Goal: Transaction & Acquisition: Obtain resource

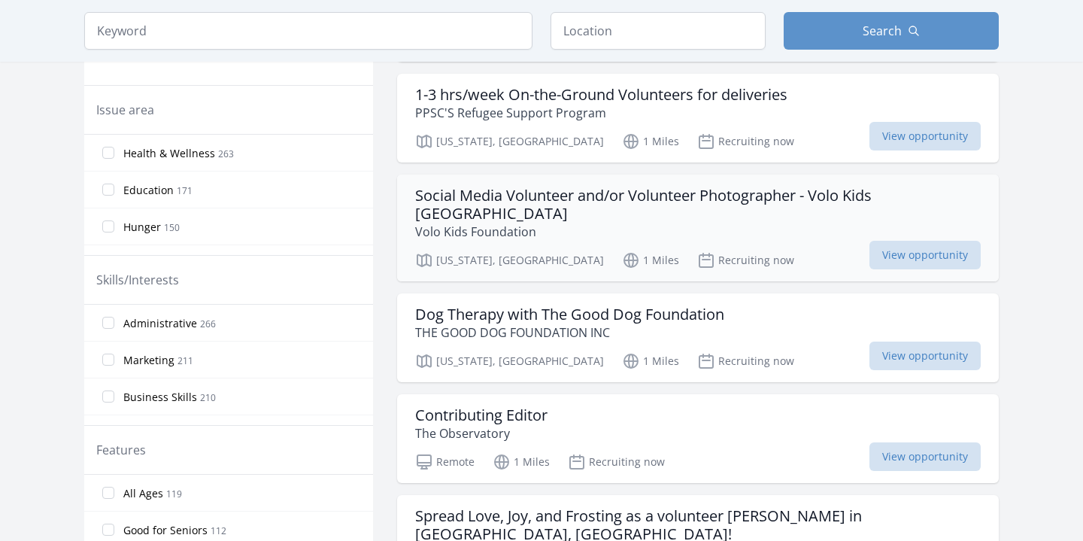
scroll to position [451, 0]
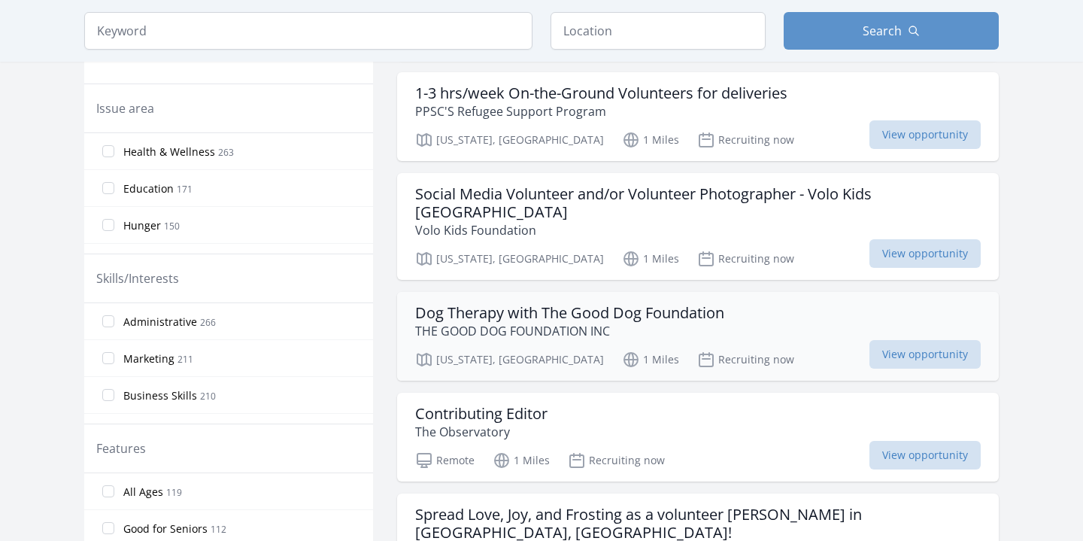
click at [697, 304] on h3 "Dog Therapy with The Good Dog Foundation" at bounding box center [569, 313] width 309 height 18
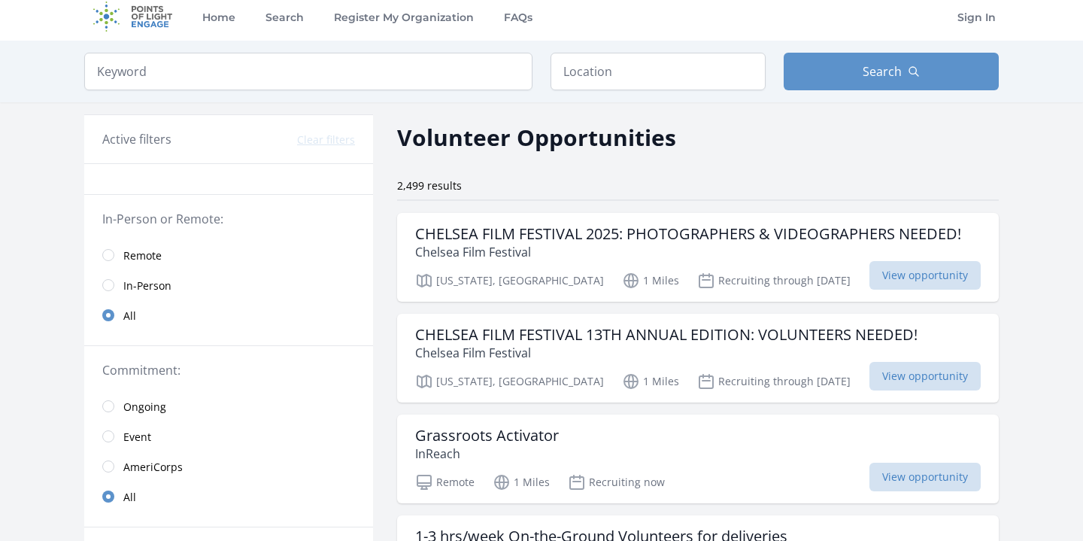
scroll to position [0, 0]
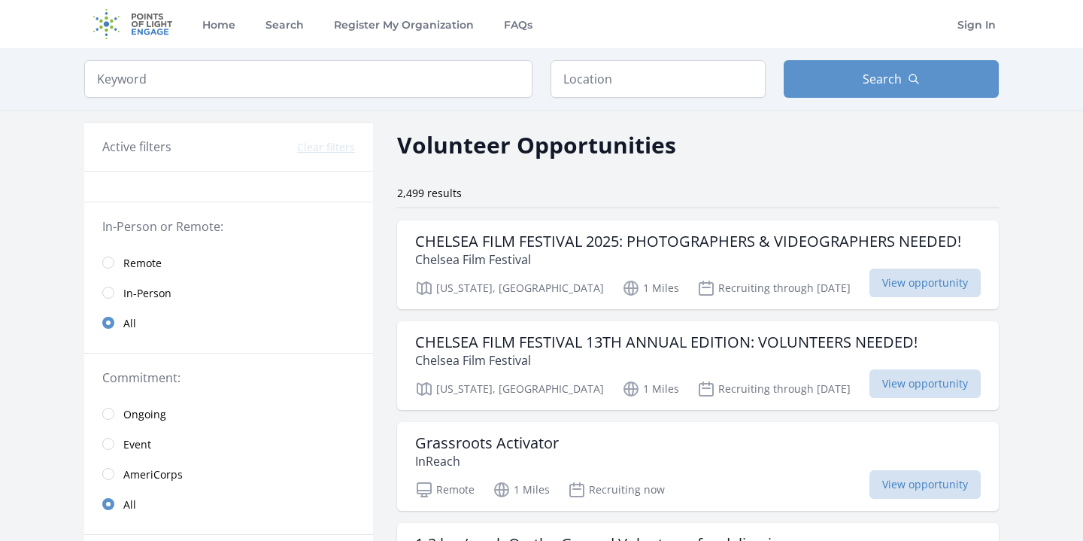
click at [138, 256] on span "Remote" at bounding box center [142, 263] width 38 height 15
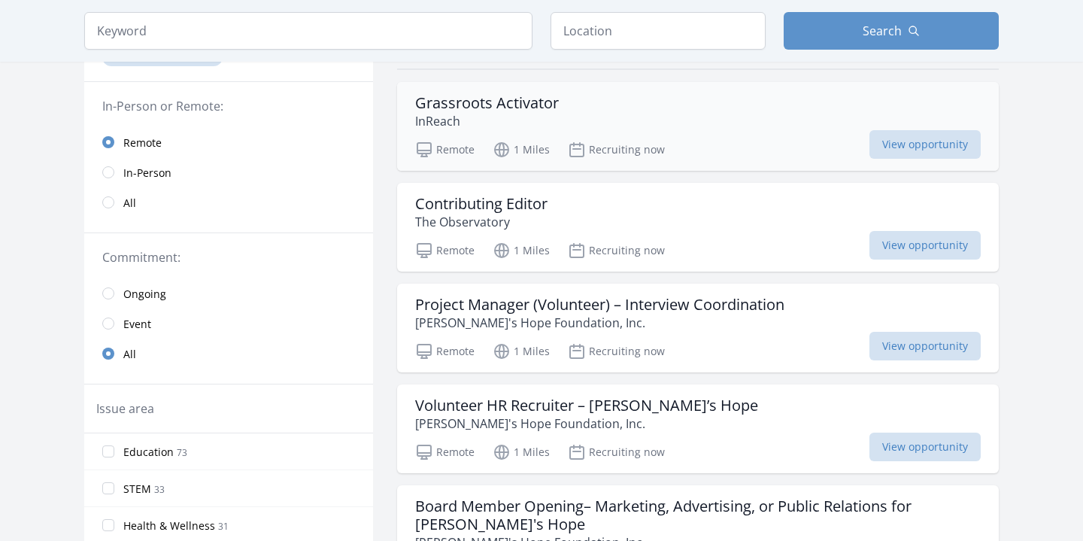
scroll to position [143, 0]
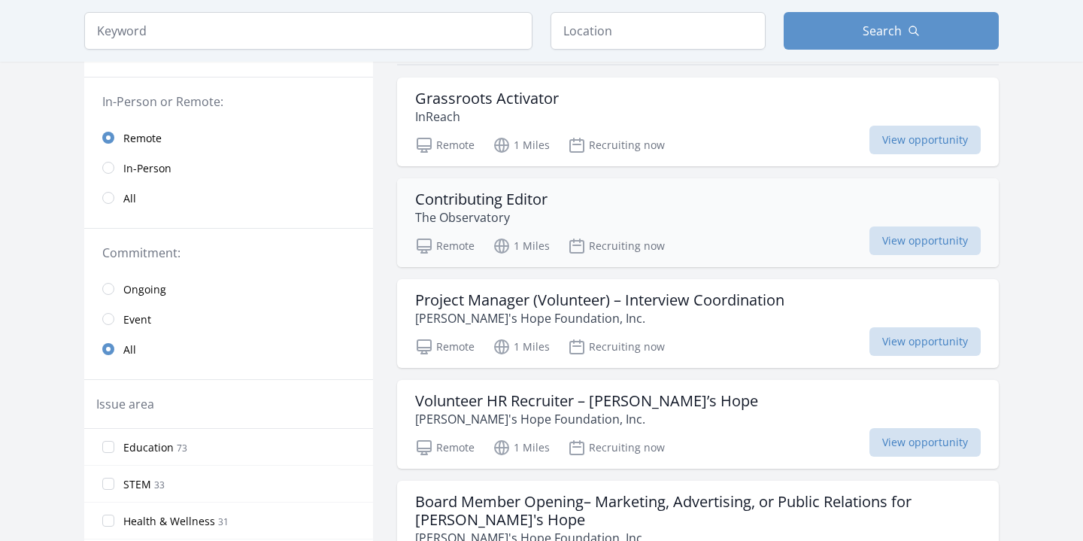
click at [648, 203] on div "Contributing Editor The Observatory" at bounding box center [698, 208] width 566 height 36
click at [732, 306] on h3 "Project Manager (Volunteer) – Interview Coordination" at bounding box center [599, 300] width 369 height 18
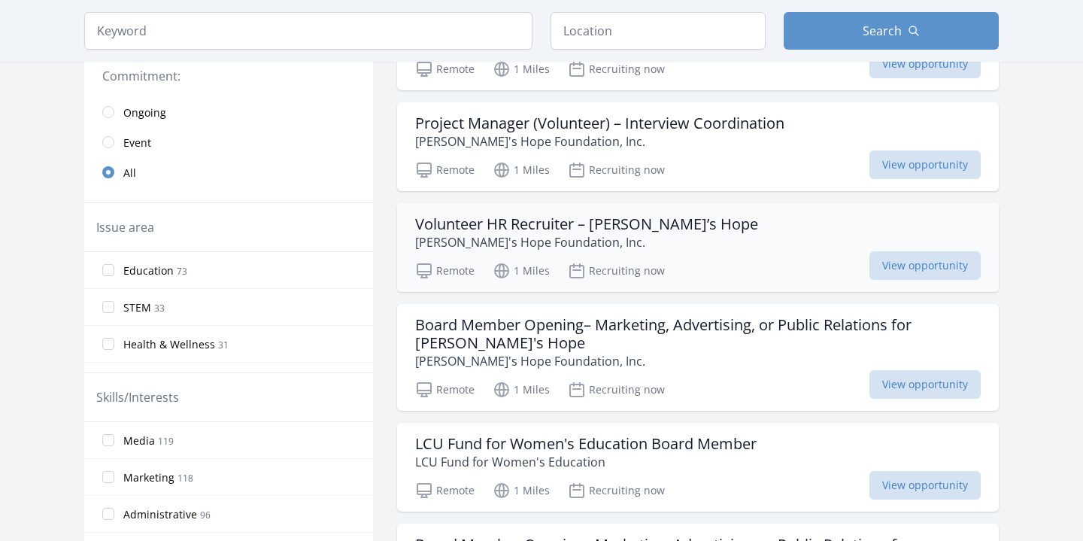
scroll to position [323, 0]
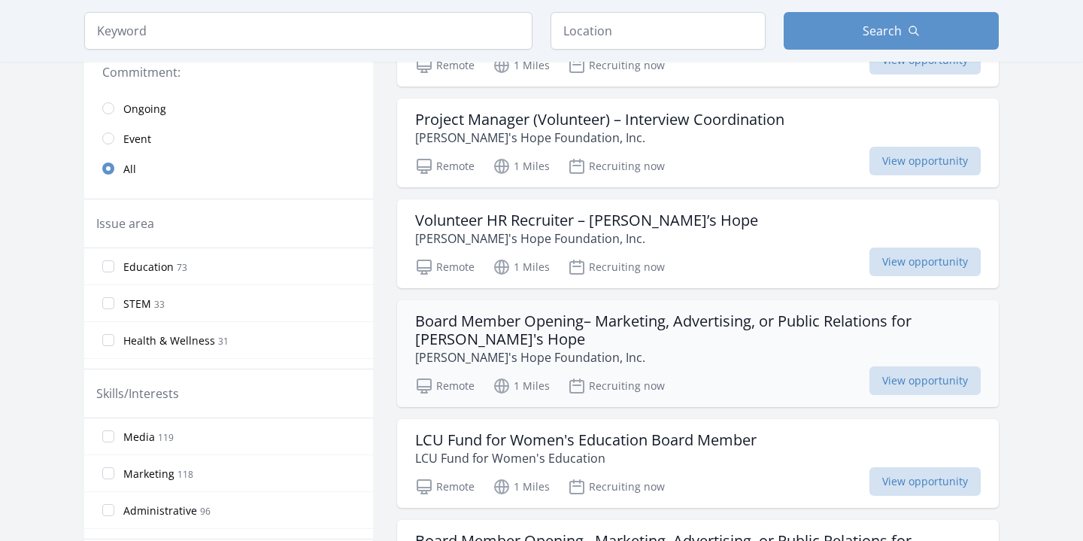
click at [748, 323] on h3 "Board Member Opening– Marketing, Advertising, or Public Relations for Maya's Ho…" at bounding box center [698, 330] width 566 height 36
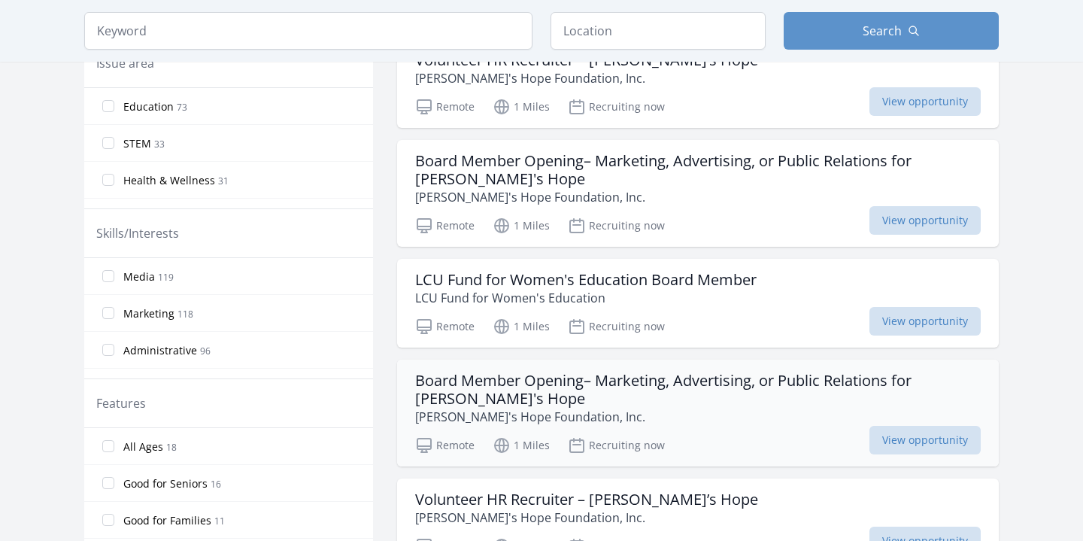
scroll to position [511, 0]
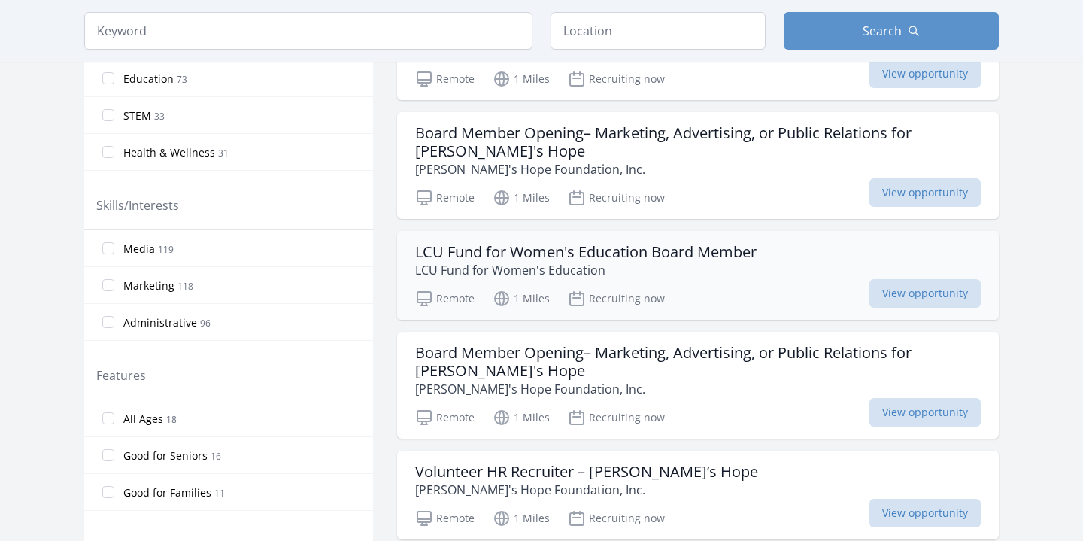
click at [657, 263] on p "LCU Fund for Women's Education" at bounding box center [585, 270] width 341 height 18
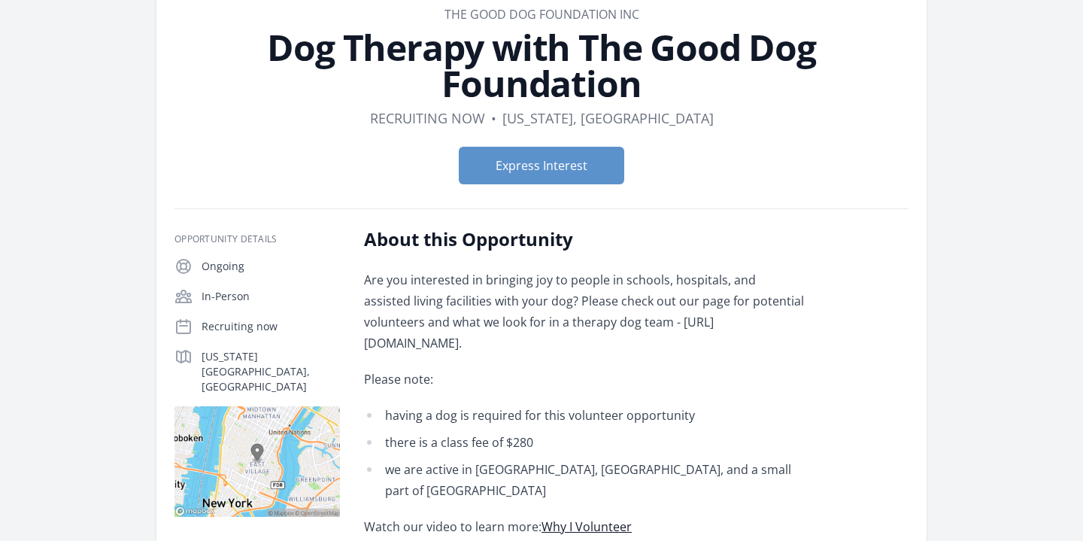
scroll to position [90, 0]
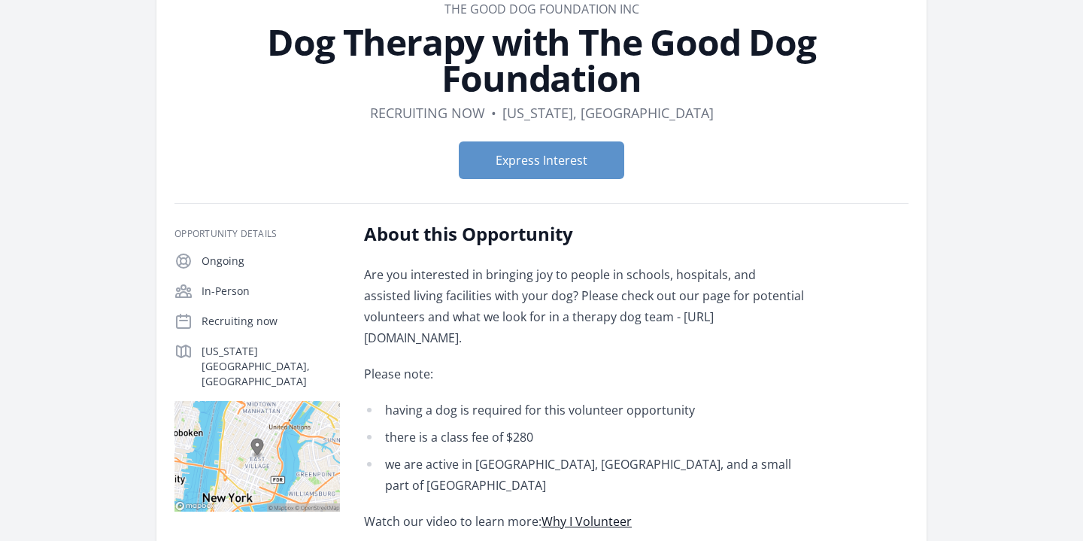
click at [823, 312] on div "About this Opportunity Are you interested in bringing joy to people in schools,…" at bounding box center [636, 429] width 545 height 414
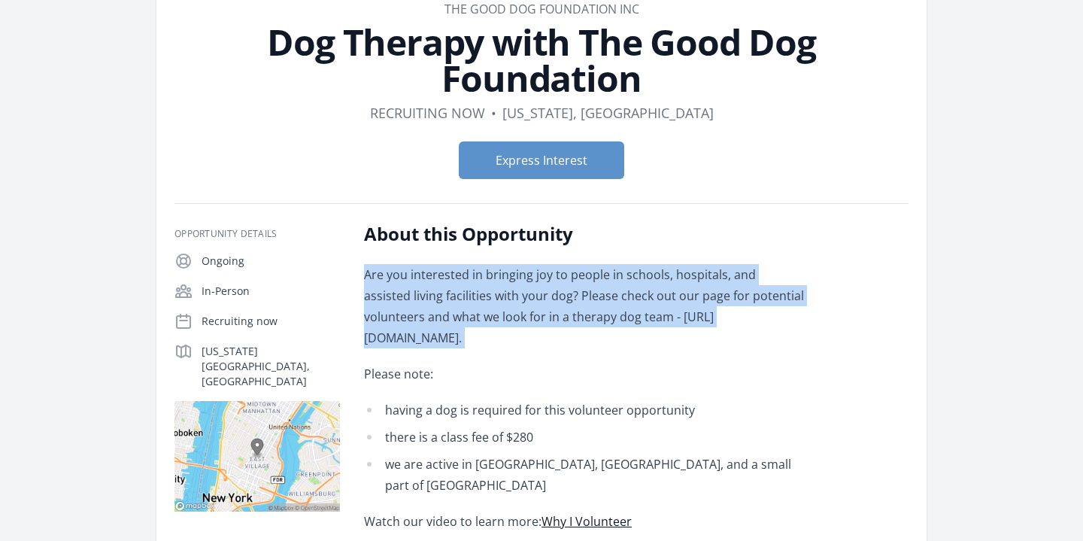
click at [815, 296] on div "About this Opportunity Are you interested in bringing joy to people in schools,…" at bounding box center [636, 429] width 545 height 414
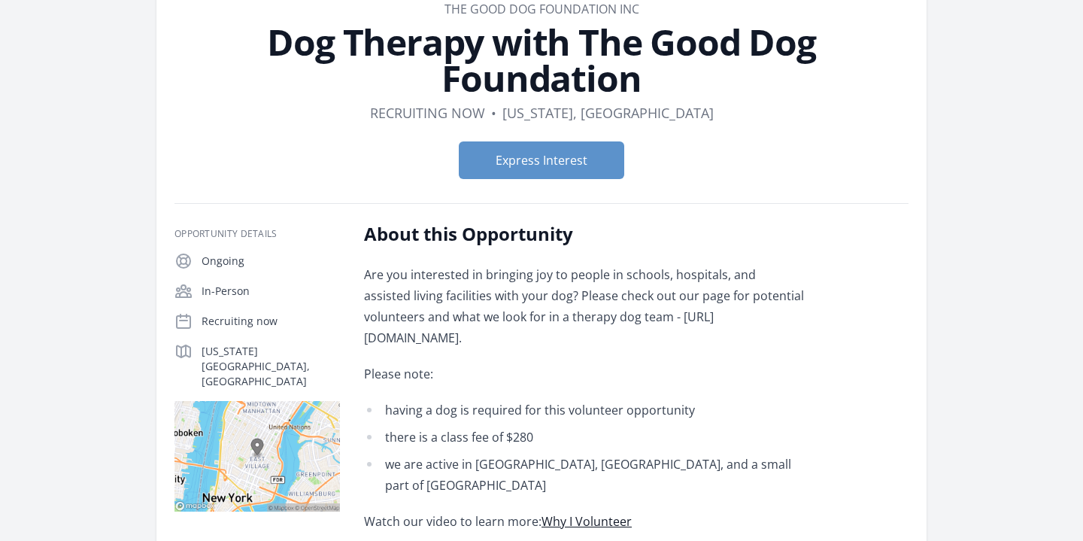
click at [815, 296] on div "About this Opportunity Are you interested in bringing joy to people in schools,…" at bounding box center [636, 429] width 545 height 414
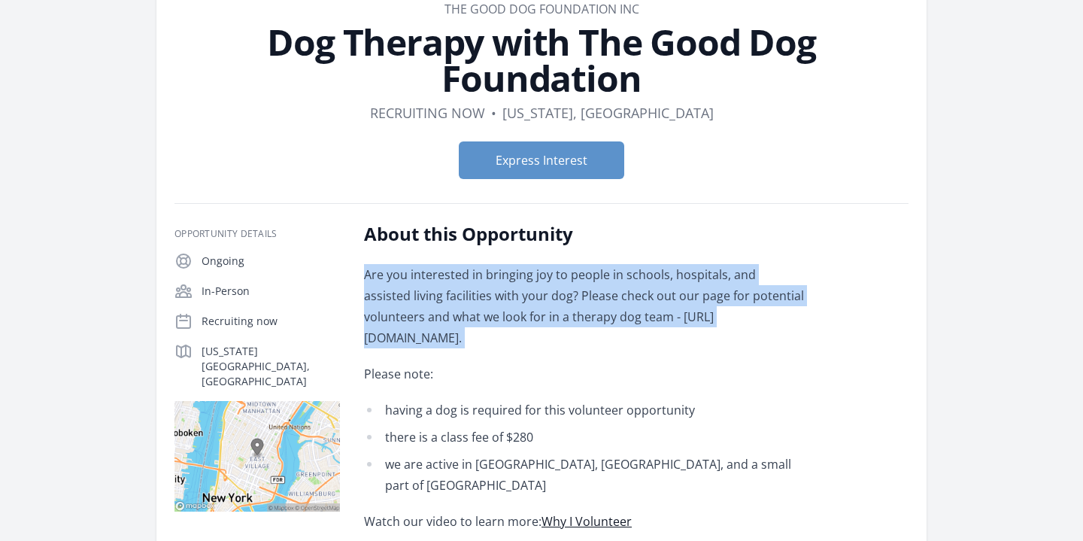
click at [777, 317] on p "Are you interested in bringing joy to people in schools, hospitals, and assiste…" at bounding box center [584, 306] width 440 height 84
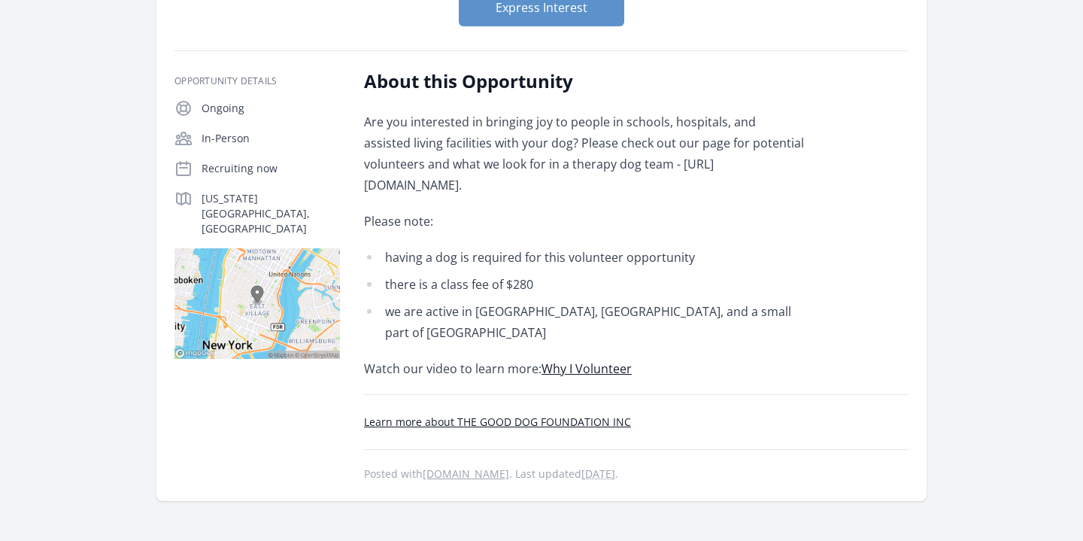
scroll to position [250, 0]
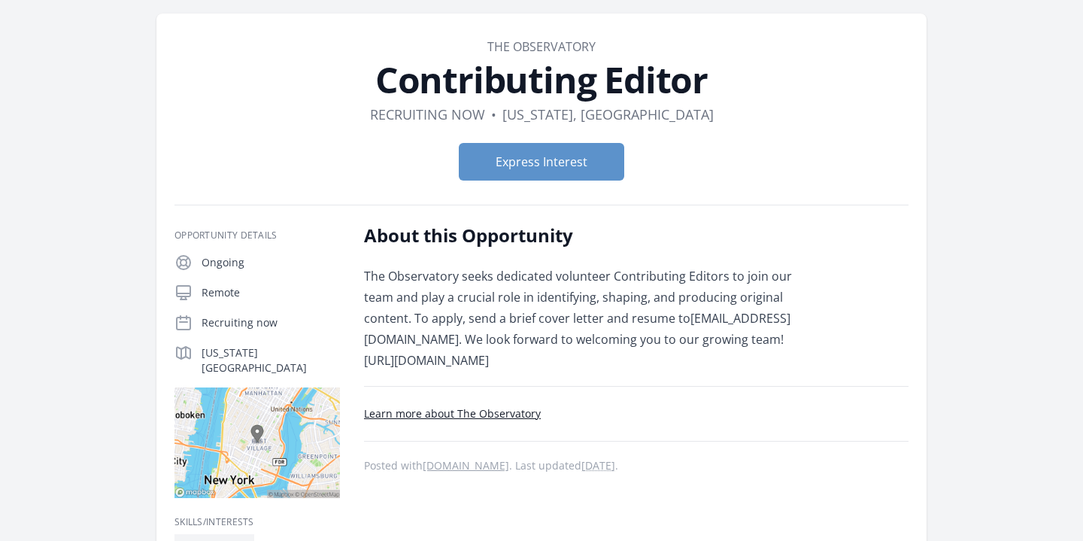
scroll to position [56, 0]
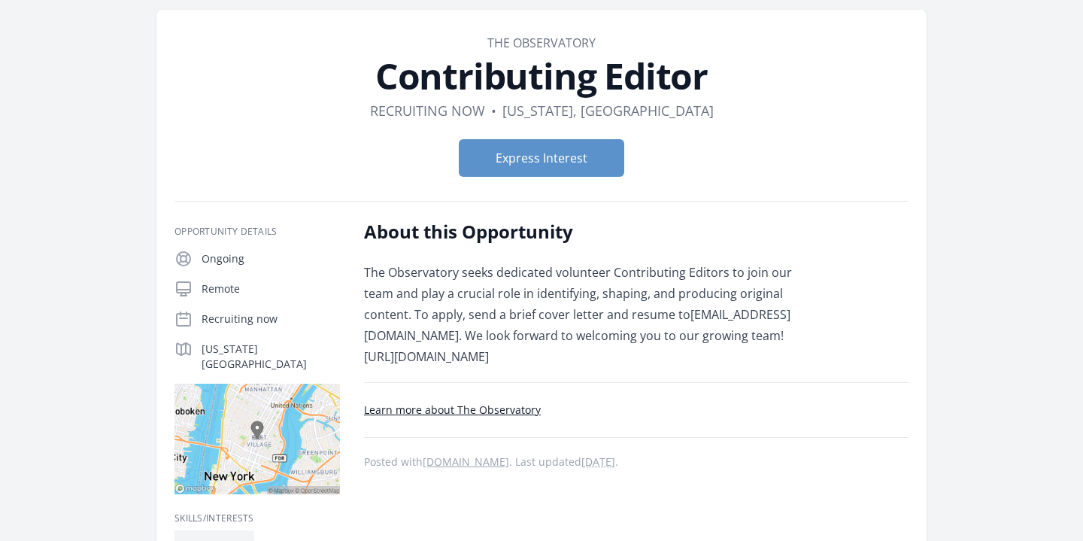
click at [640, 269] on p "The Observatory seeks dedicated volunteer Contributing Editors to join our team…" at bounding box center [584, 314] width 440 height 105
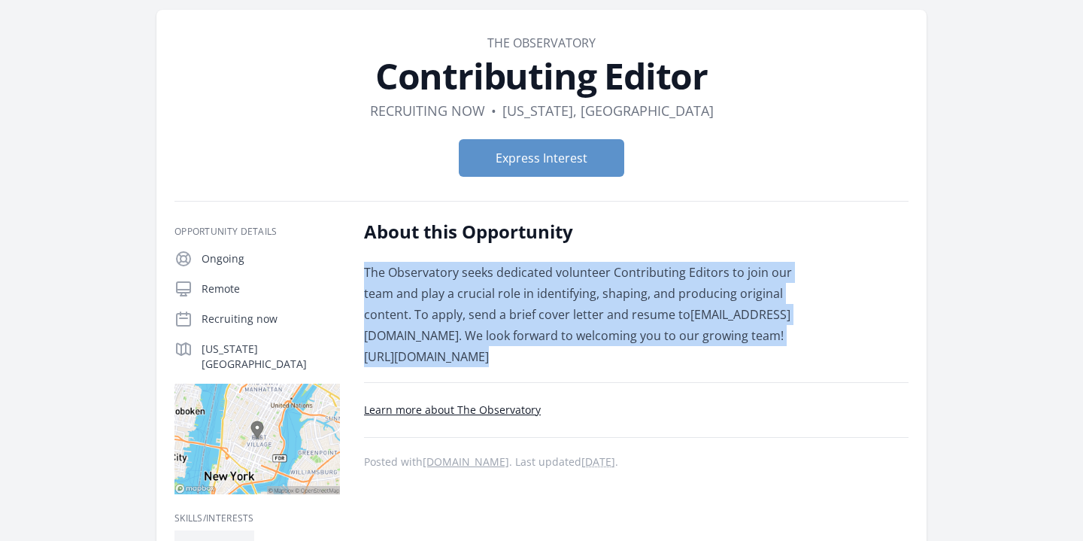
click at [634, 294] on p "The Observatory seeks dedicated volunteer Contributing Editors to join our team…" at bounding box center [584, 314] width 440 height 105
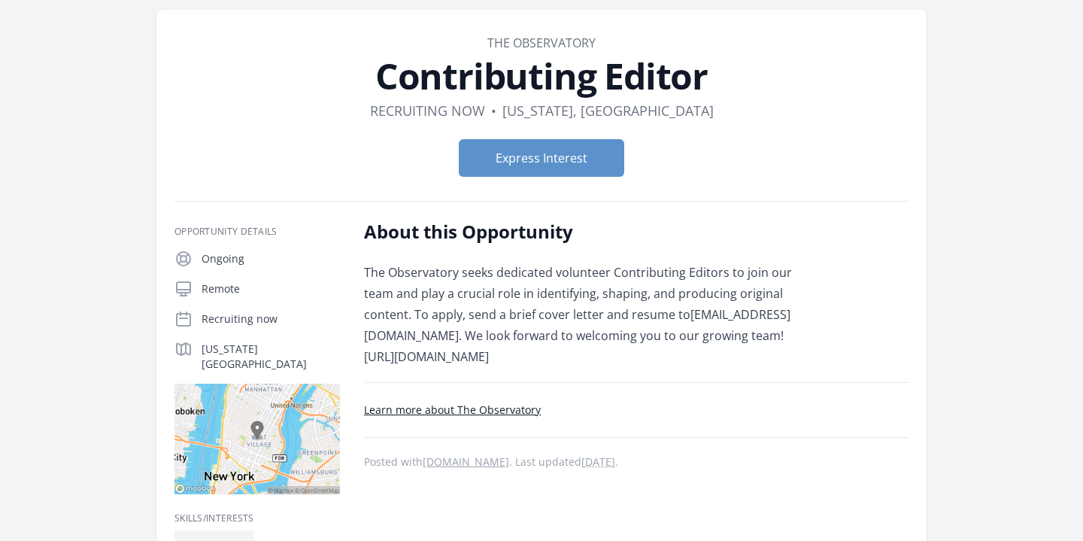
click at [634, 294] on p "The Observatory seeks dedicated volunteer Contributing Editors to join our team…" at bounding box center [584, 314] width 440 height 105
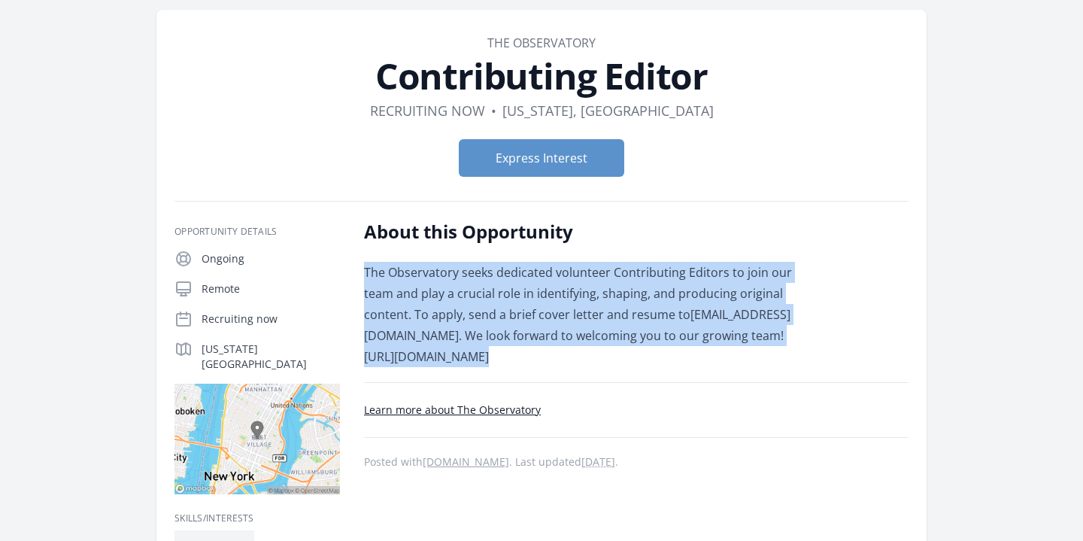
click at [627, 333] on p "The Observatory seeks dedicated volunteer Contributing Editors to join our team…" at bounding box center [584, 314] width 440 height 105
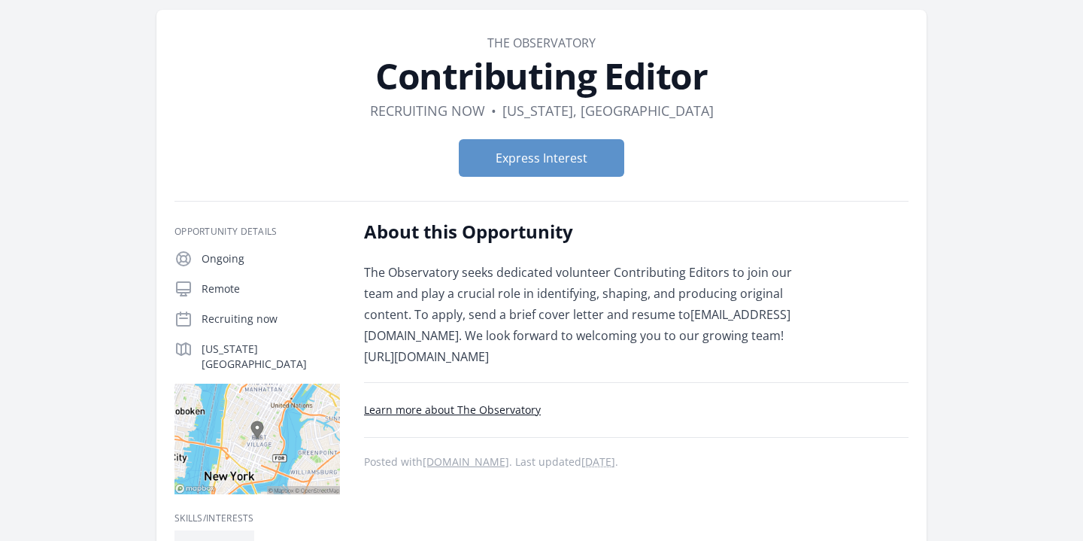
click at [627, 333] on p "The Observatory seeks dedicated volunteer Contributing Editors to join our team…" at bounding box center [584, 314] width 440 height 105
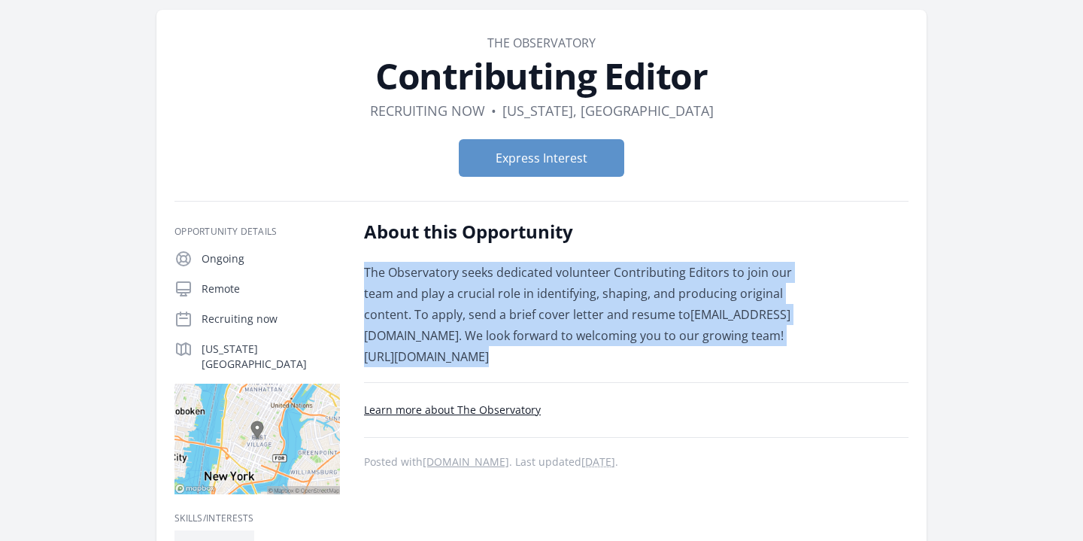
click at [638, 284] on p "The Observatory seeks dedicated volunteer Contributing Editors to join our team…" at bounding box center [584, 314] width 440 height 105
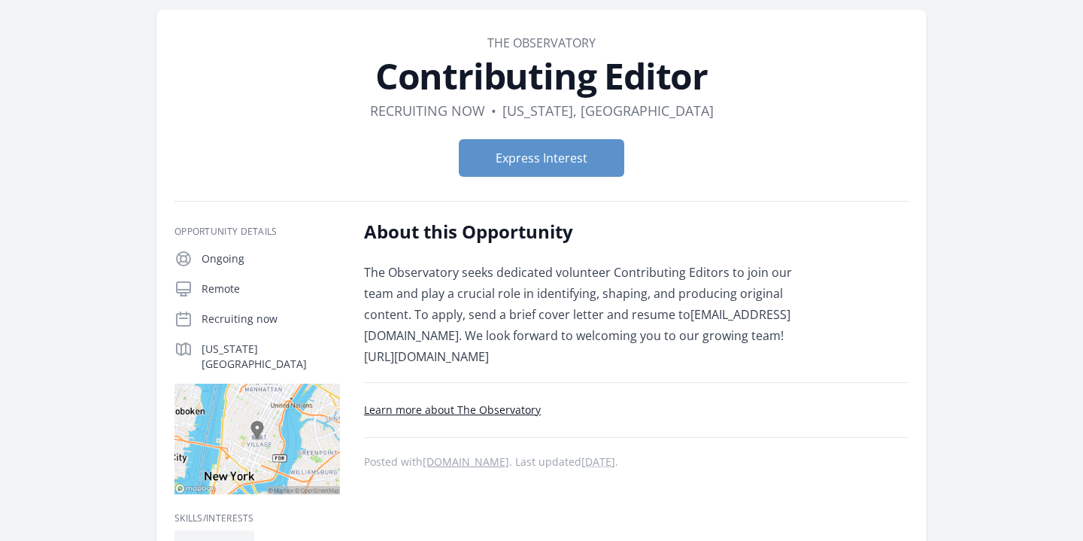
click at [638, 284] on p "The Observatory seeks dedicated volunteer Contributing Editors to join our team…" at bounding box center [584, 314] width 440 height 105
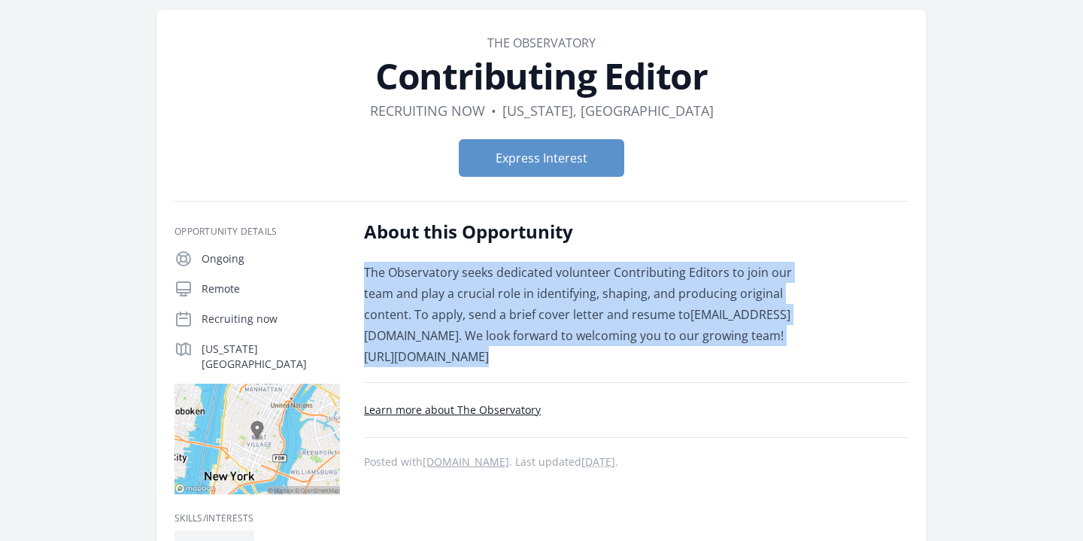
click at [627, 293] on p "The Observatory seeks dedicated volunteer Contributing Editors to join our team…" at bounding box center [584, 314] width 440 height 105
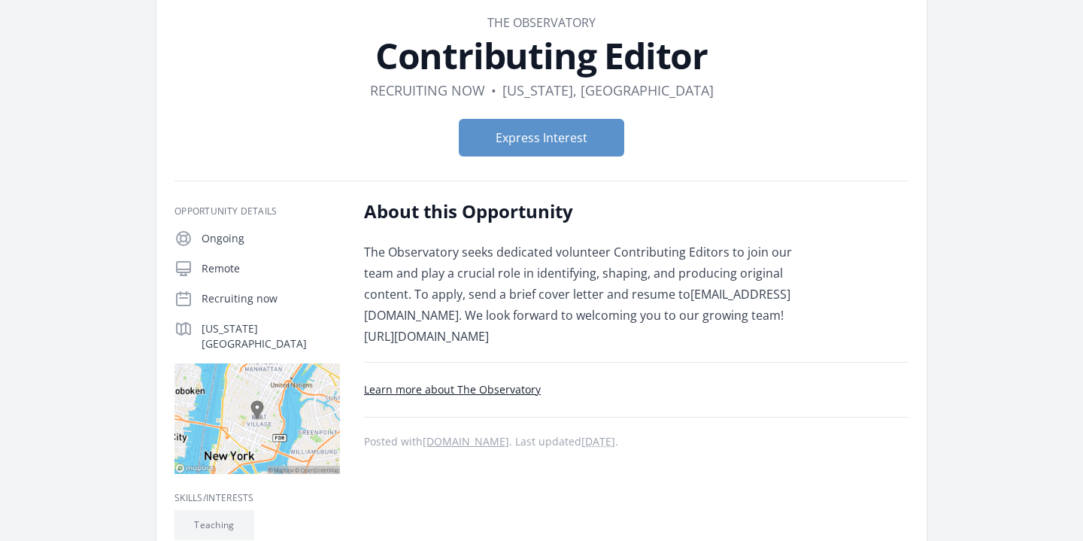
scroll to position [77, 0]
click at [567, 320] on p "The Observatory seeks dedicated volunteer Contributing Editors to join our team…" at bounding box center [584, 293] width 440 height 105
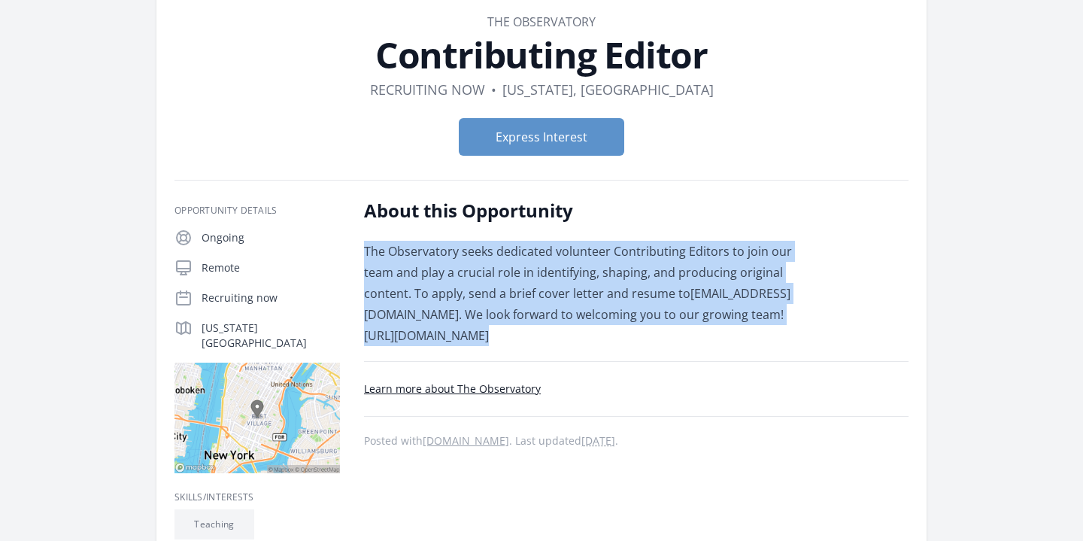
click at [562, 335] on p "The Observatory seeks dedicated volunteer Contributing Editors to join our team…" at bounding box center [584, 293] width 440 height 105
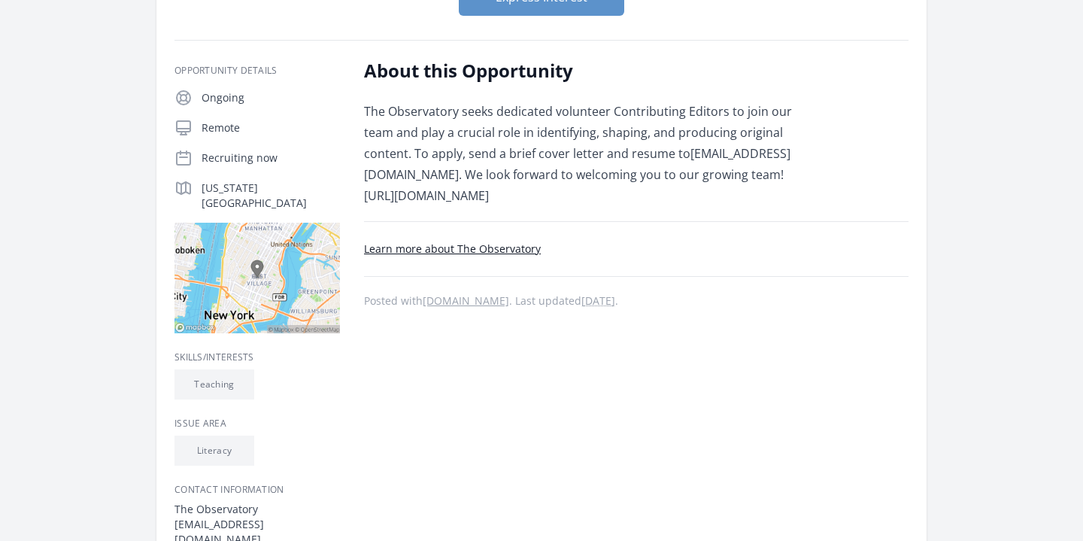
scroll to position [244, 0]
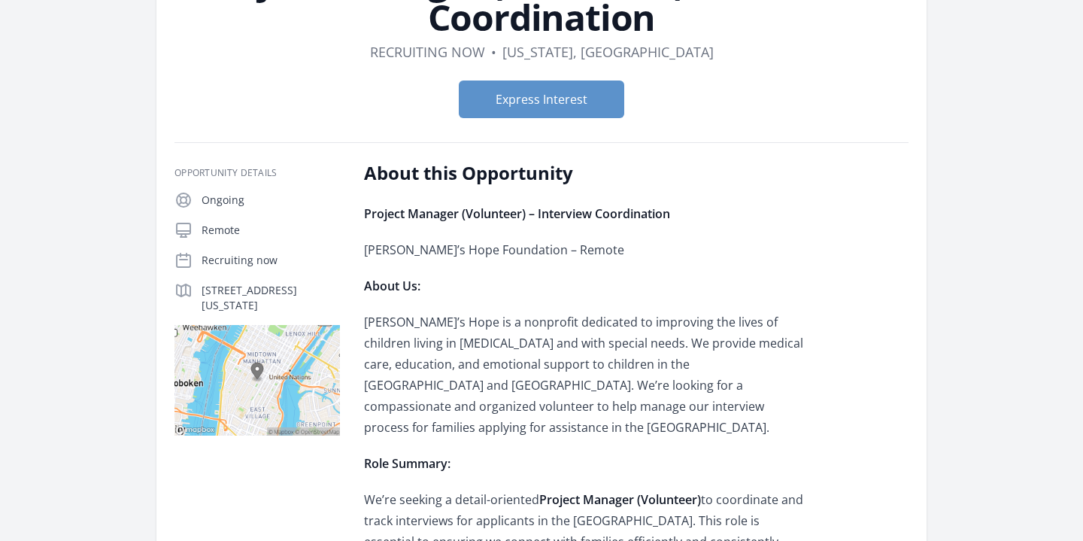
scroll to position [169, 0]
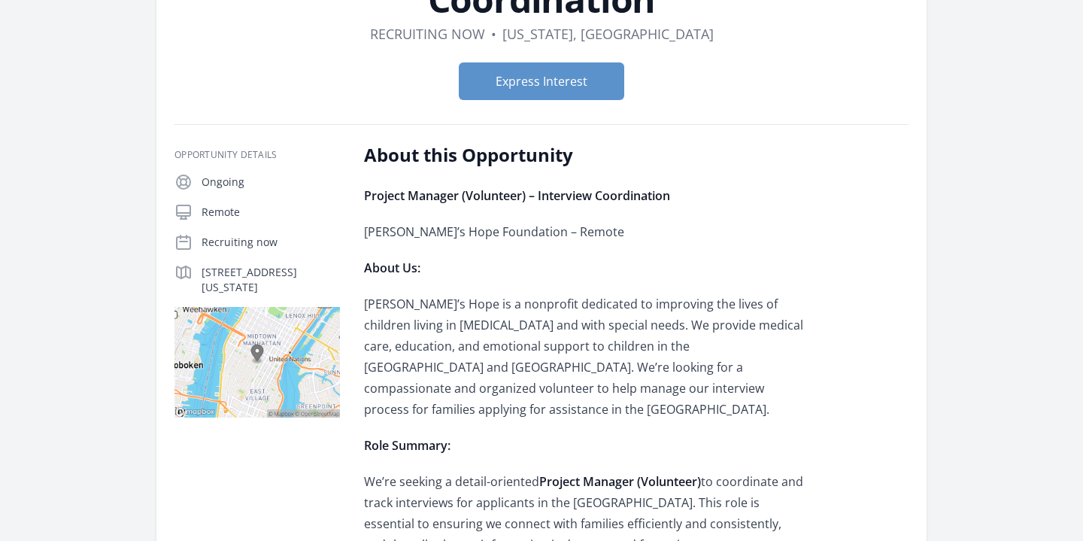
click at [732, 306] on p "Maya’s Hope is a nonprofit dedicated to improving the lives of children living …" at bounding box center [584, 356] width 440 height 126
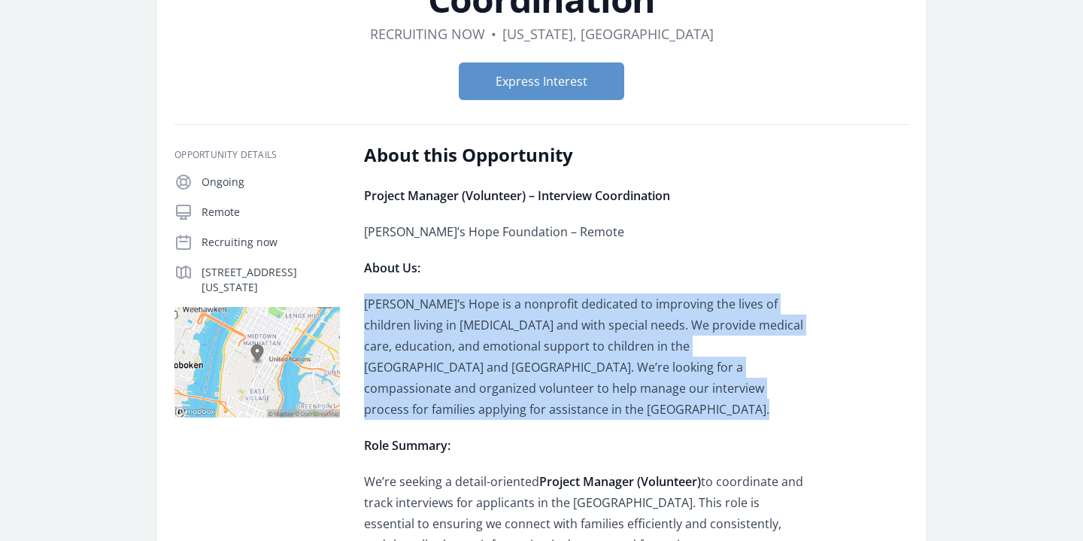
click at [727, 387] on p "Maya’s Hope is a nonprofit dedicated to improving the lives of children living …" at bounding box center [584, 356] width 440 height 126
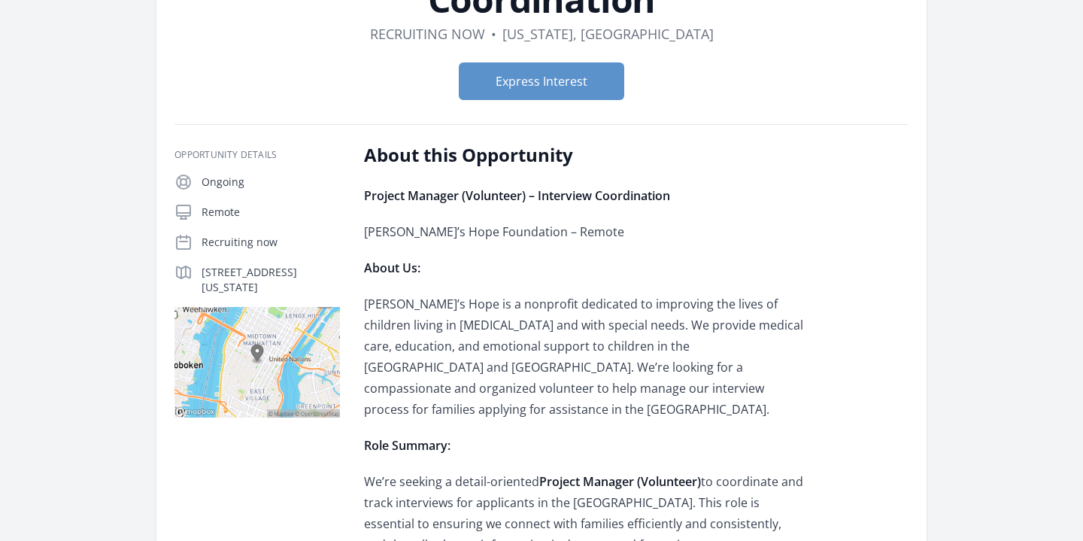
click at [727, 387] on p "Maya’s Hope is a nonprofit dedicated to improving the lives of children living …" at bounding box center [584, 356] width 440 height 126
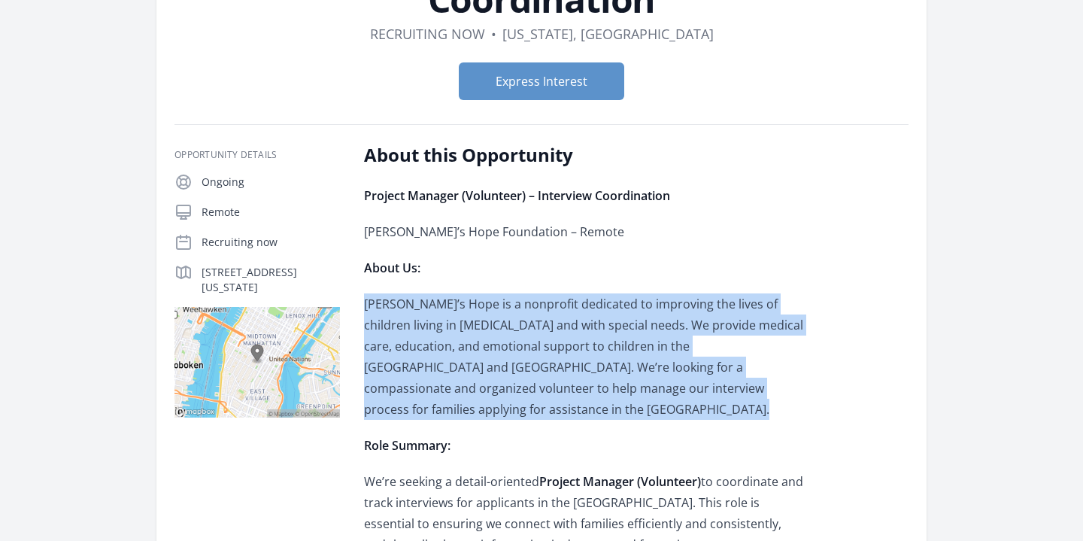
click at [727, 387] on p "Maya’s Hope is a nonprofit dedicated to improving the lives of children living …" at bounding box center [584, 356] width 440 height 126
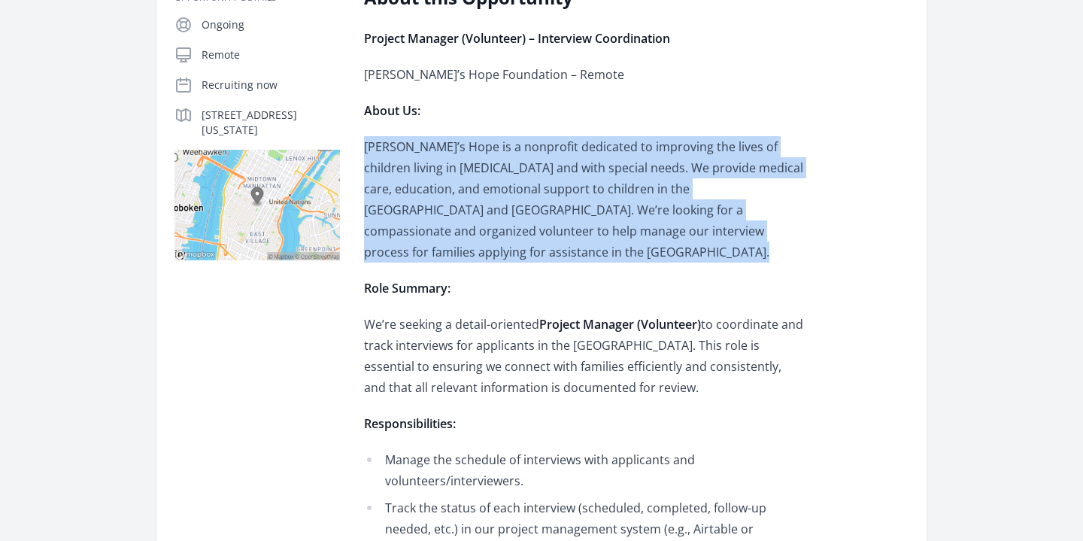
scroll to position [341, 0]
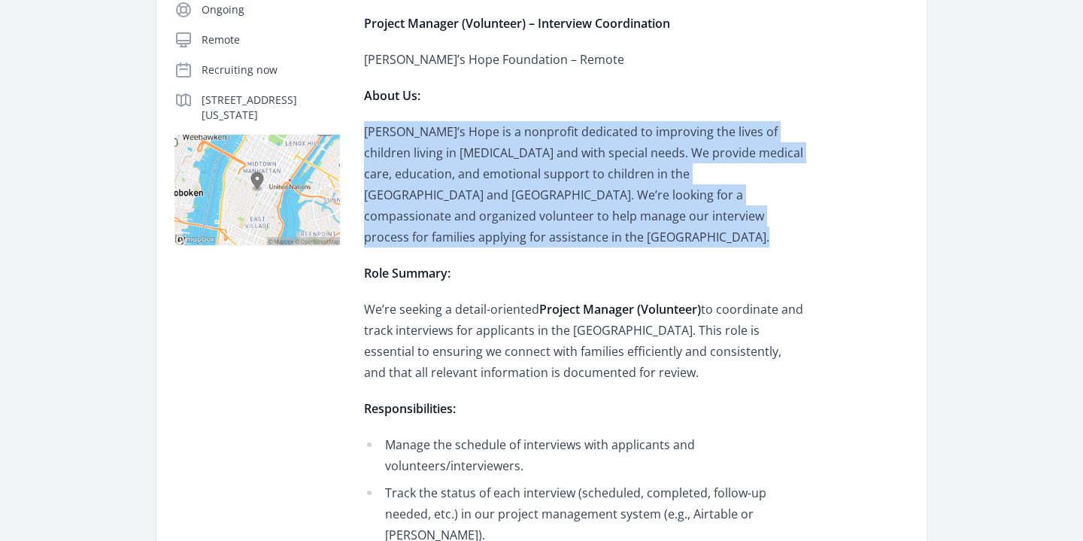
click at [730, 352] on p "We’re seeking a detail-oriented Project Manager (Volunteer) to coordinate and t…" at bounding box center [584, 341] width 440 height 84
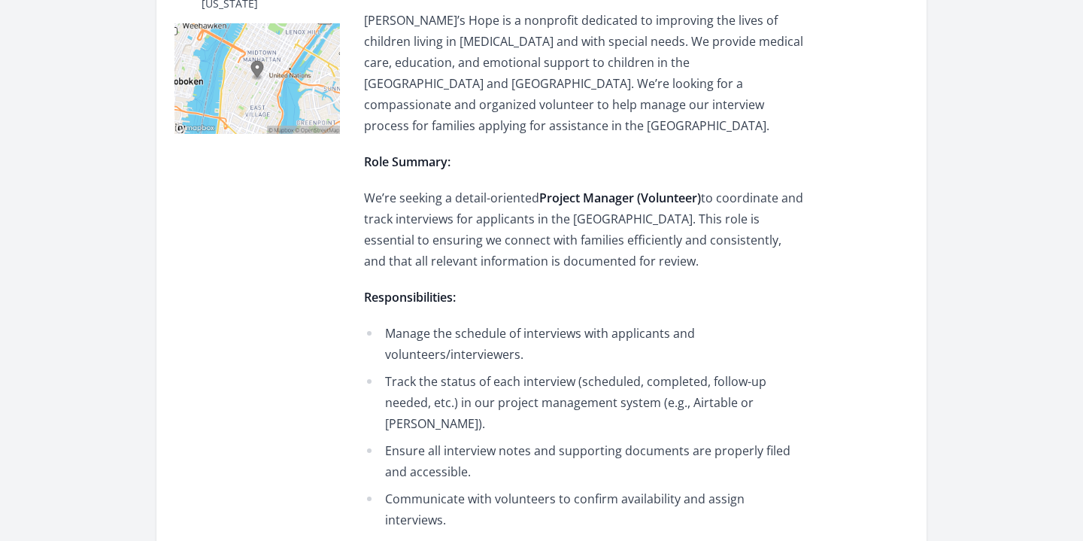
scroll to position [454, 0]
click at [732, 333] on li "Manage the schedule of interviews with applicants and volunteers/interviewers." at bounding box center [584, 342] width 440 height 42
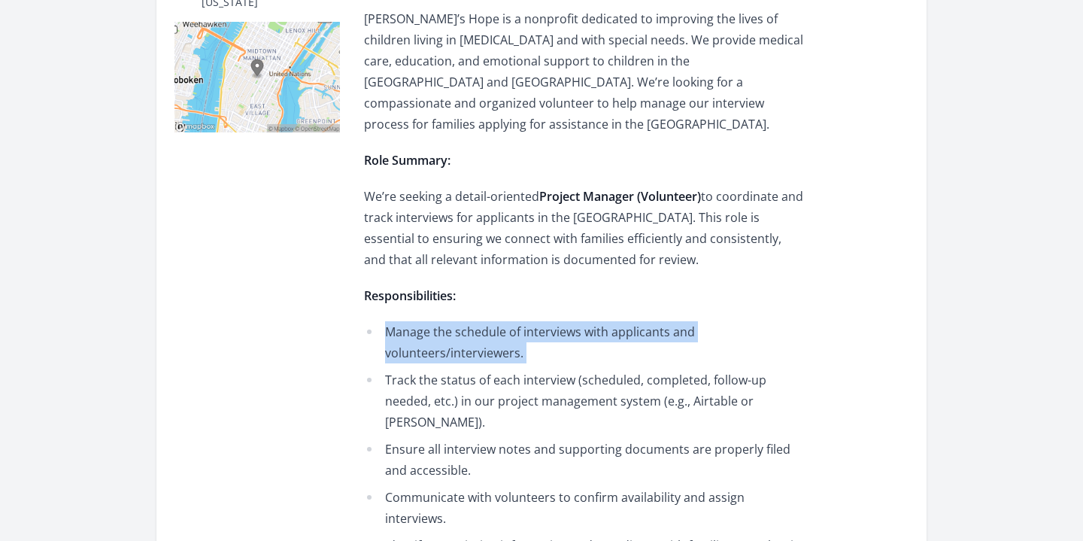
click at [715, 372] on li "Track the status of each interview (scheduled, completed, follow-up needed, etc…" at bounding box center [584, 400] width 440 height 63
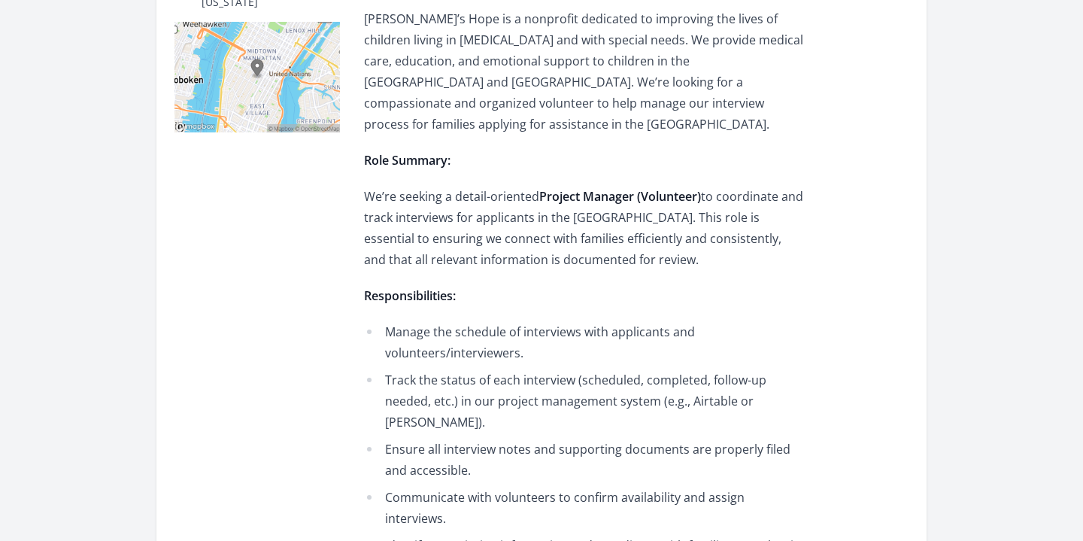
click at [715, 372] on li "Track the status of each interview (scheduled, completed, follow-up needed, etc…" at bounding box center [584, 400] width 440 height 63
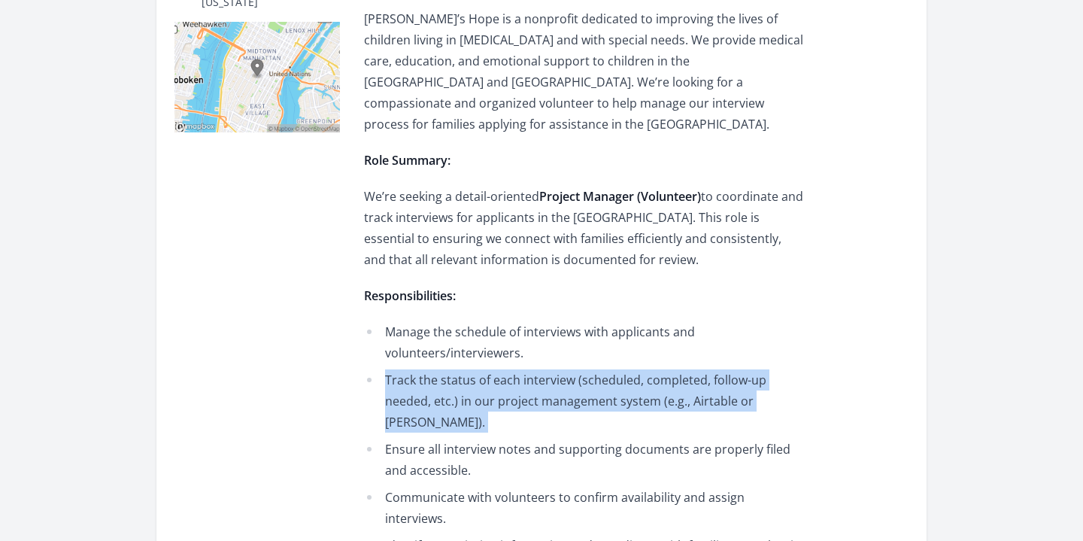
click at [708, 439] on li "Ensure all interview notes and supporting documents are properly filed and acce…" at bounding box center [584, 460] width 440 height 42
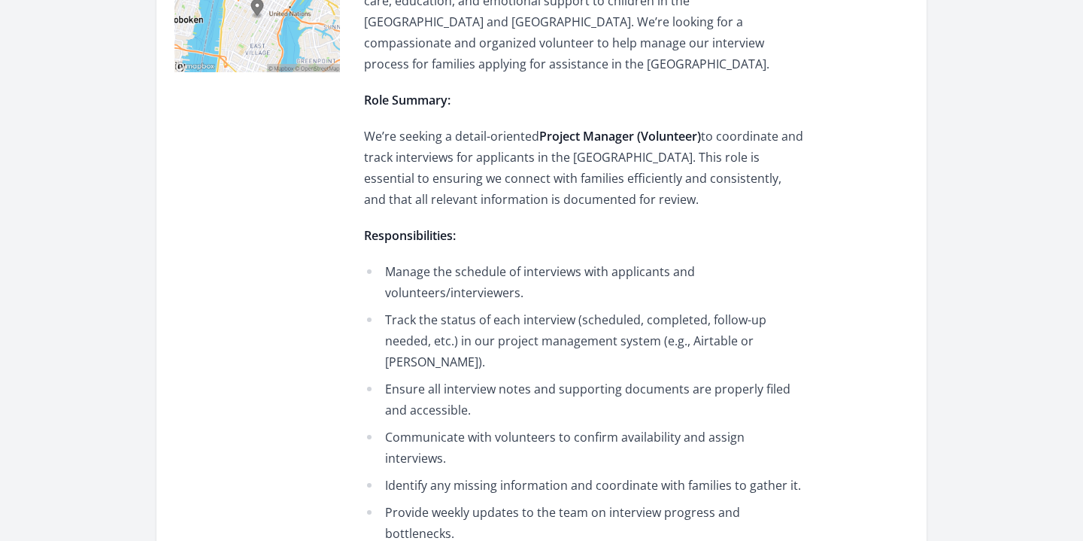
scroll to position [518, 0]
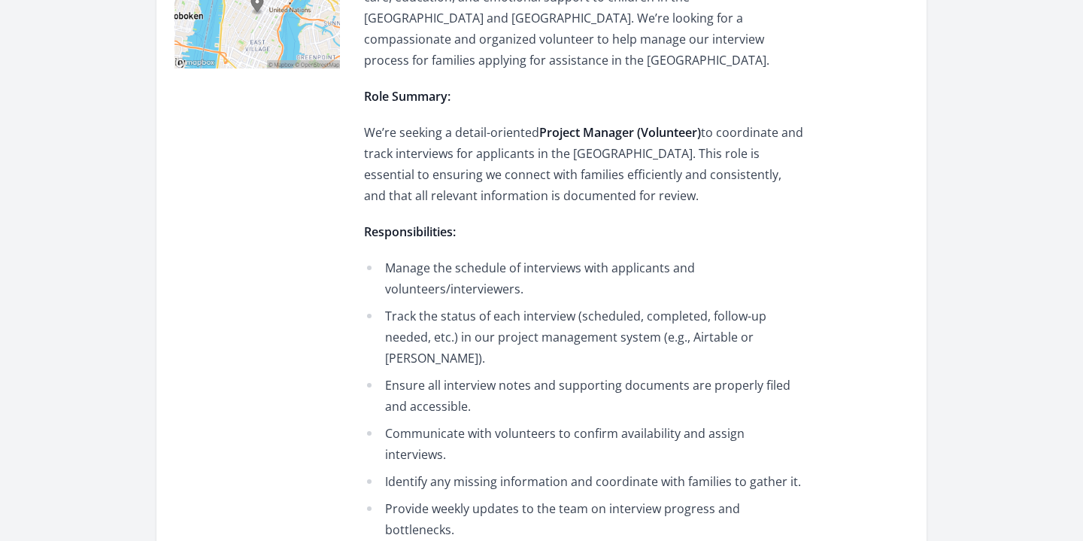
click at [708, 405] on ul "Manage the schedule of interviews with applicants and volunteers/interviewers. …" at bounding box center [584, 398] width 440 height 283
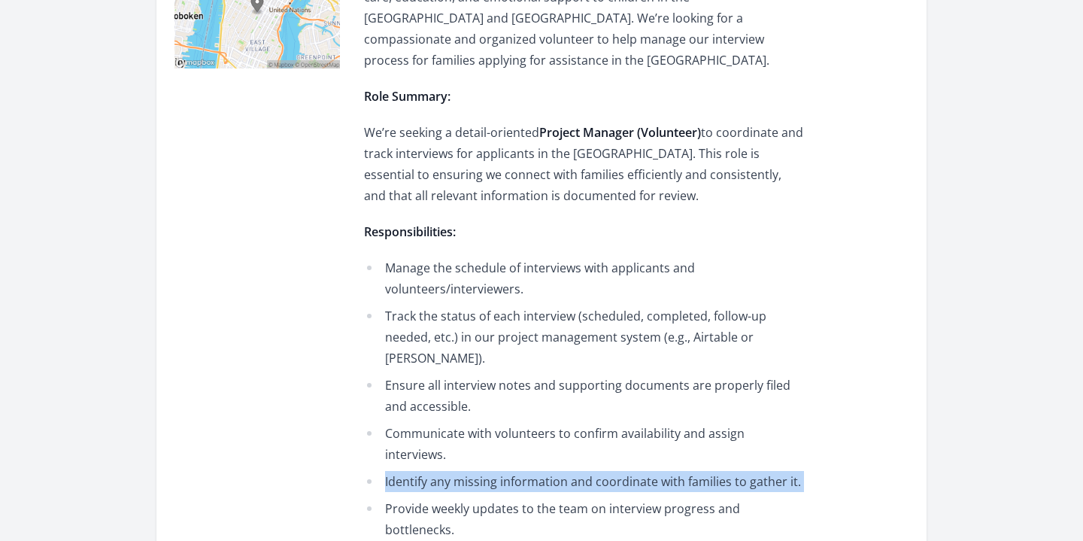
click at [690, 375] on ul "Manage the schedule of interviews with applicants and volunteers/interviewers. …" at bounding box center [584, 398] width 440 height 283
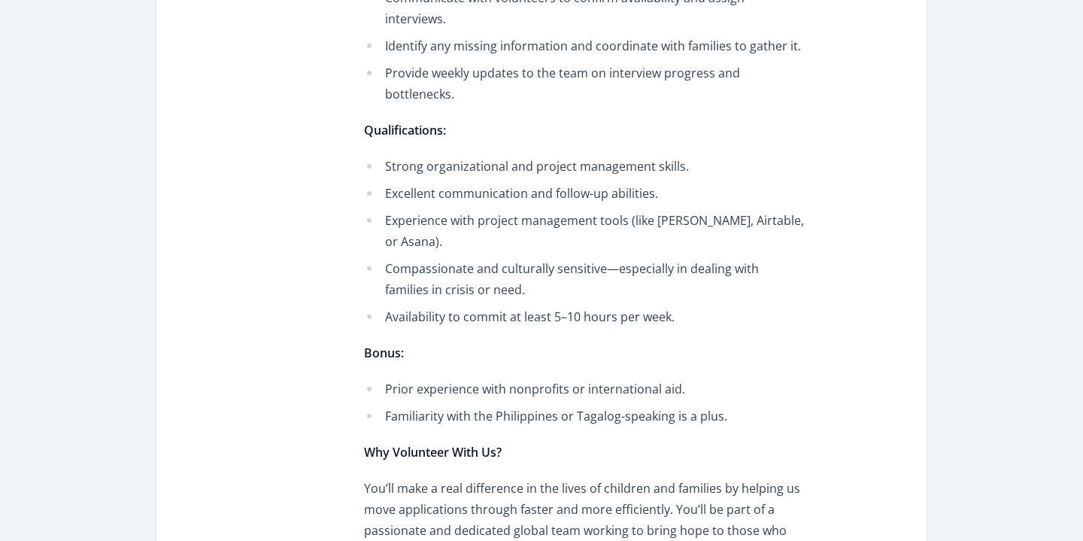
click at [690, 478] on p "You’ll make a real difference in the lives of children and families by helping …" at bounding box center [584, 520] width 440 height 84
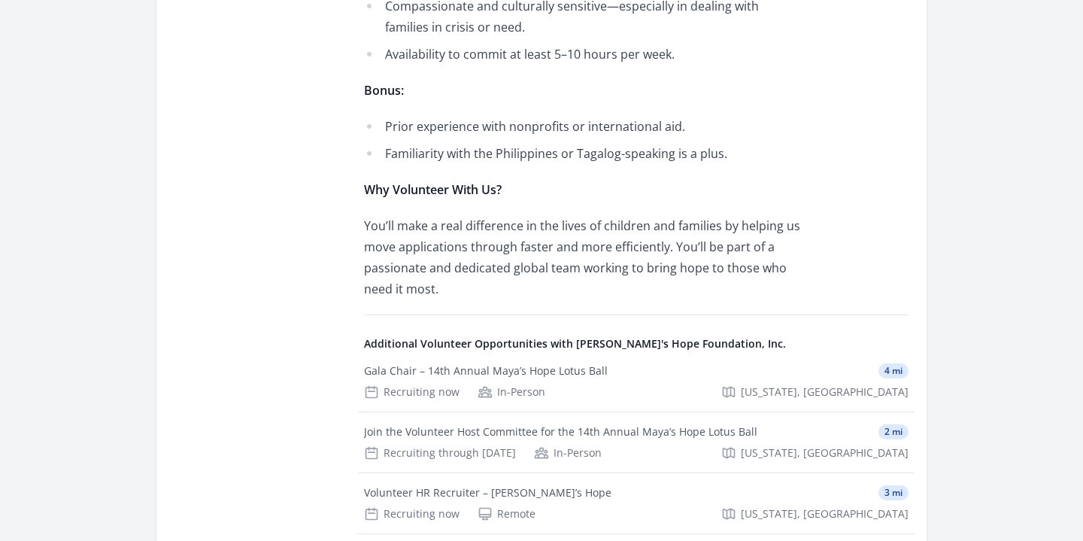
scroll to position [1225, 0]
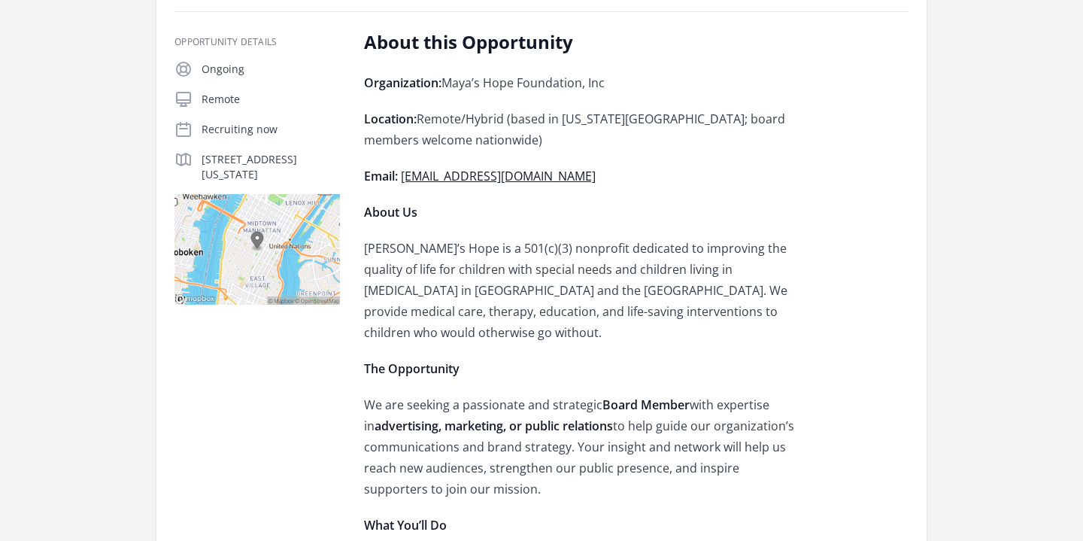
scroll to position [322, 0]
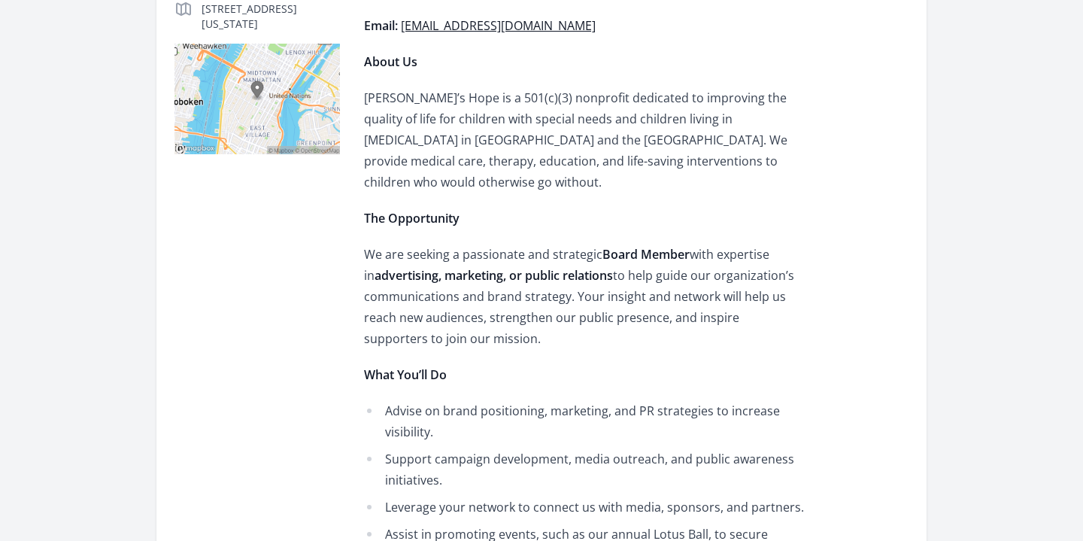
click at [748, 323] on p "We are seeking a passionate and strategic Board Member with expertise in advert…" at bounding box center [584, 296] width 440 height 105
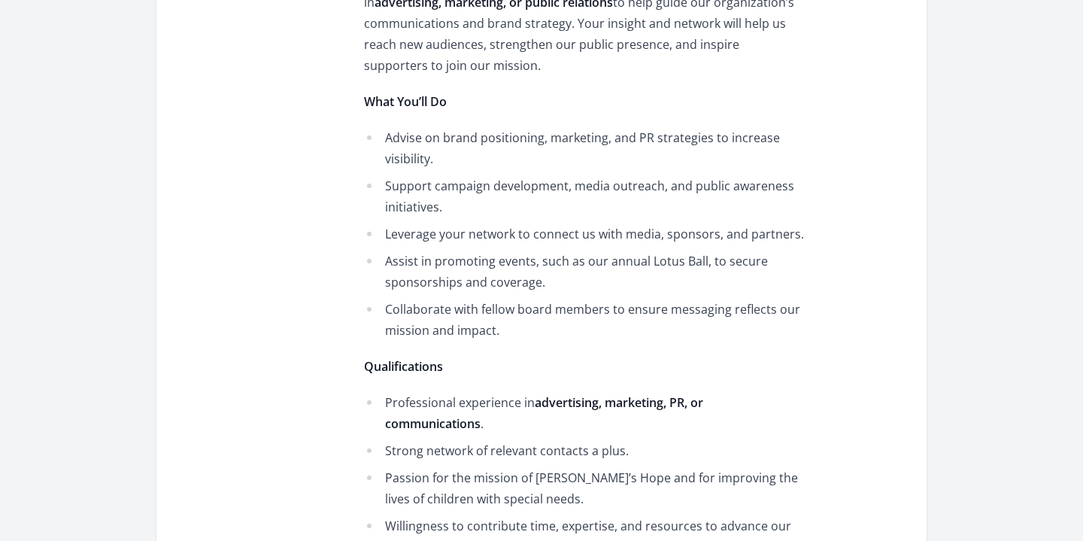
scroll to position [759, 0]
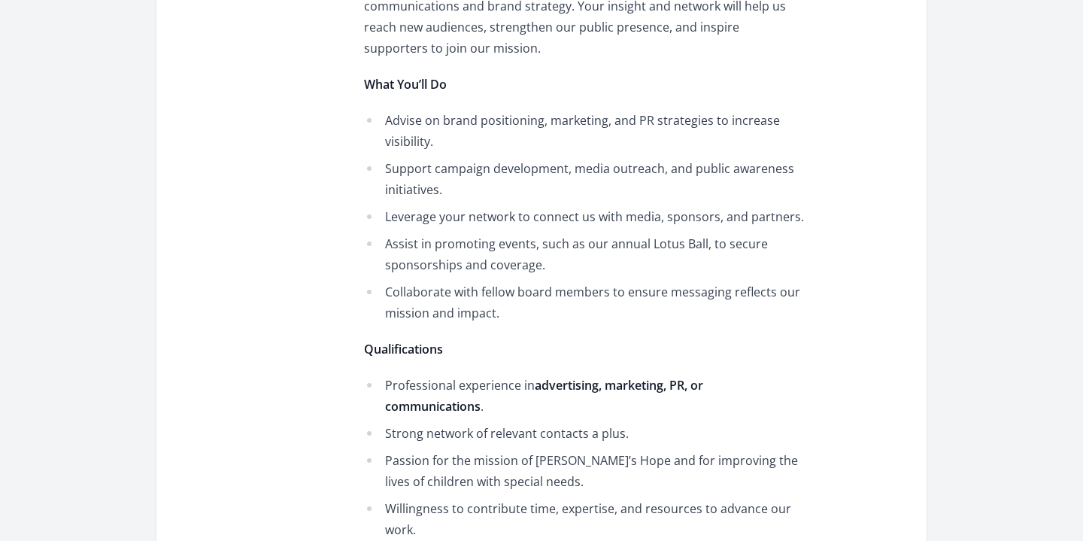
click at [748, 338] on p "Qualifications" at bounding box center [584, 348] width 440 height 21
click at [761, 288] on li "Collaborate with fellow board members to ensure messaging reflects our mission …" at bounding box center [584, 302] width 440 height 42
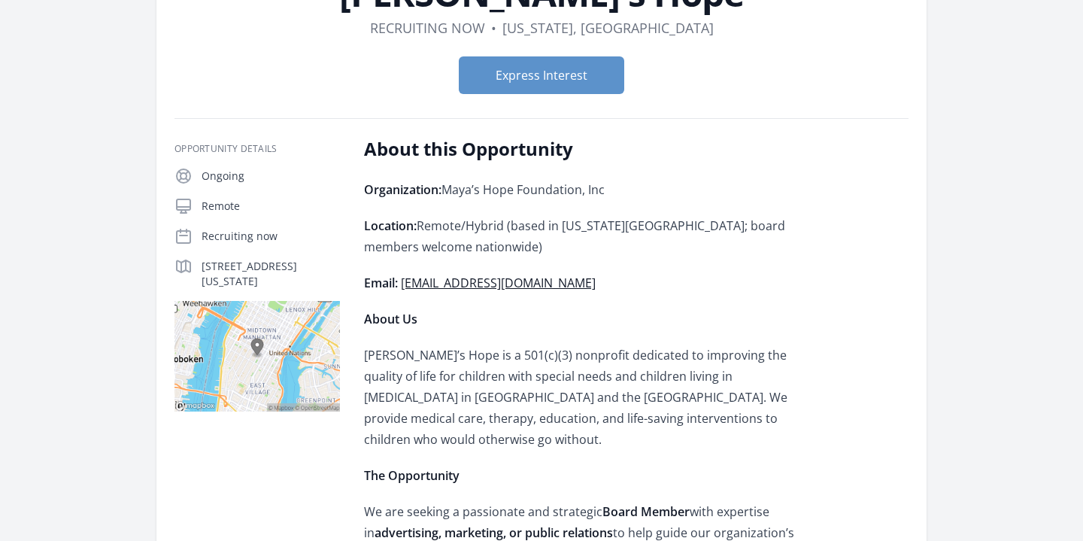
scroll to position [0, 0]
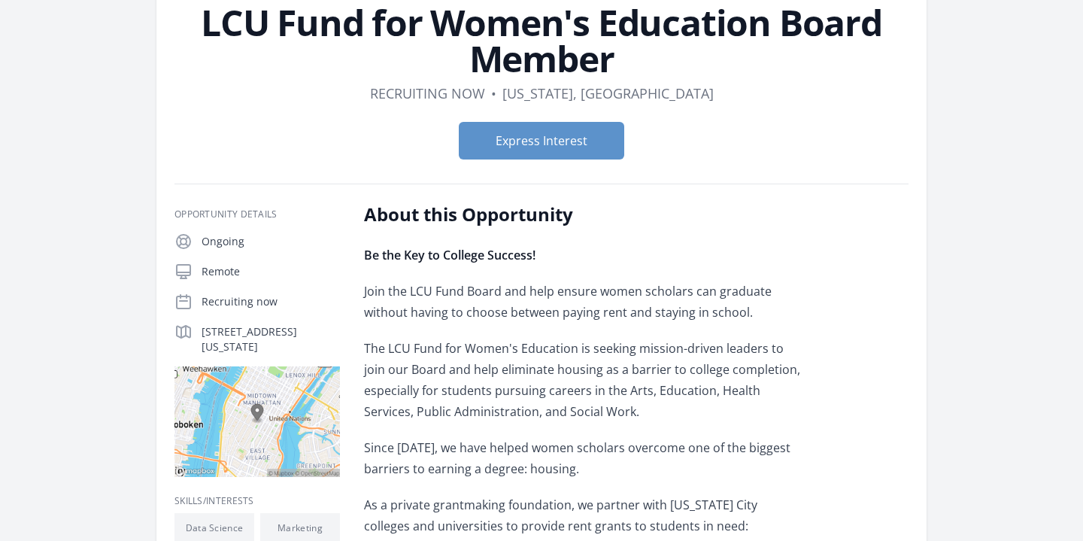
scroll to position [124, 0]
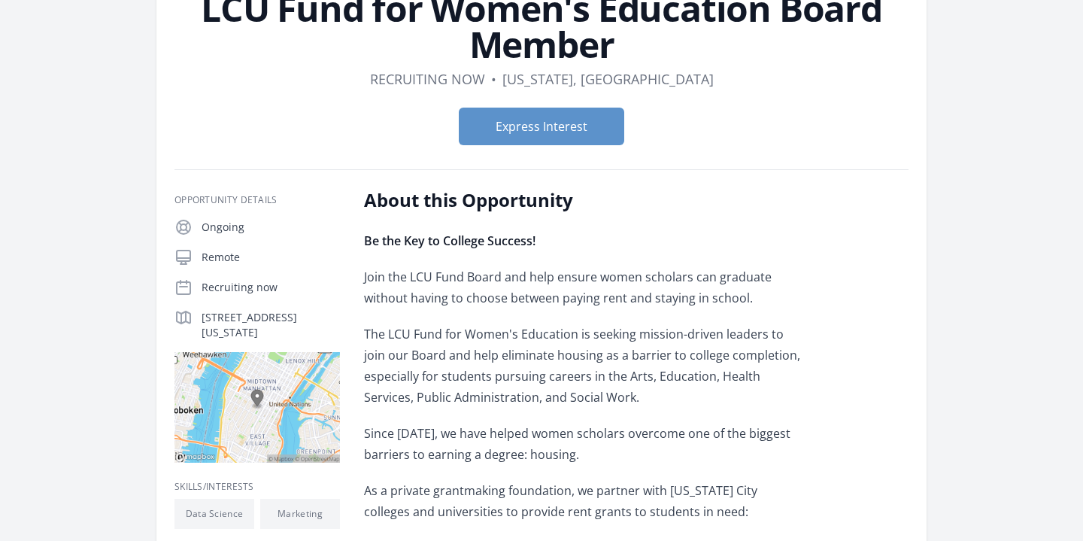
click at [621, 423] on p "Since [DATE], we have helped women scholars overcome one of the biggest barrier…" at bounding box center [584, 444] width 440 height 42
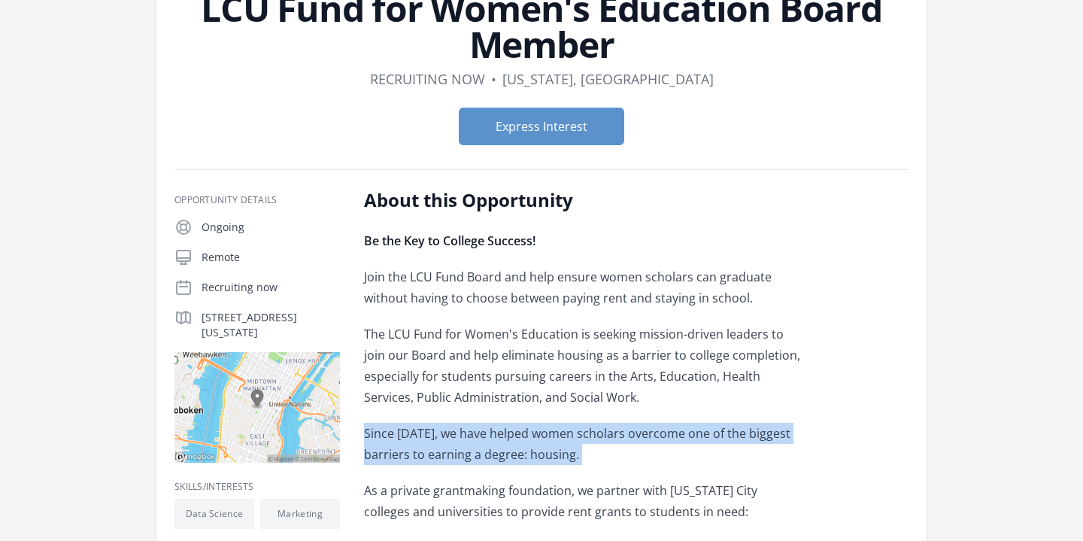
click at [629, 372] on p "The LCU Fund for Women's Education is seeking mission-driven leaders to join ou…" at bounding box center [584, 365] width 440 height 84
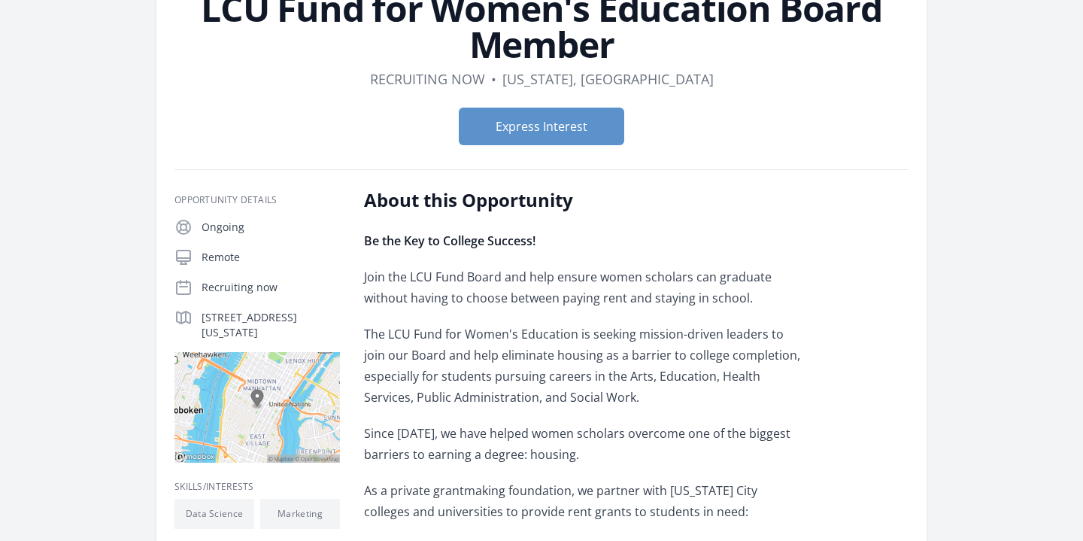
click at [629, 372] on p "The LCU Fund for Women's Education is seeking mission-driven leaders to join ou…" at bounding box center [584, 365] width 440 height 84
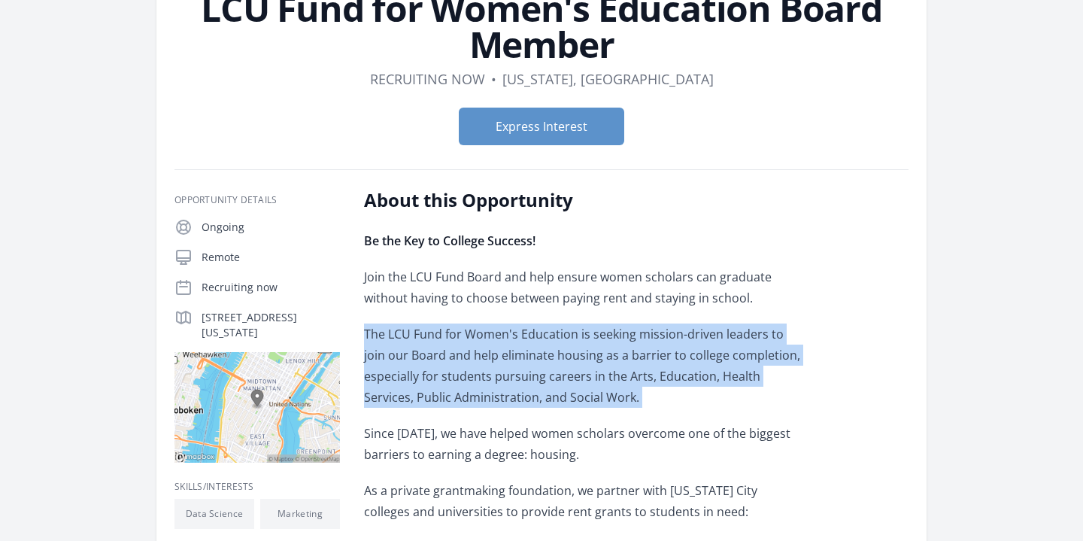
click at [639, 402] on p "The LCU Fund for Women's Education is seeking mission-driven leaders to join ou…" at bounding box center [584, 365] width 440 height 84
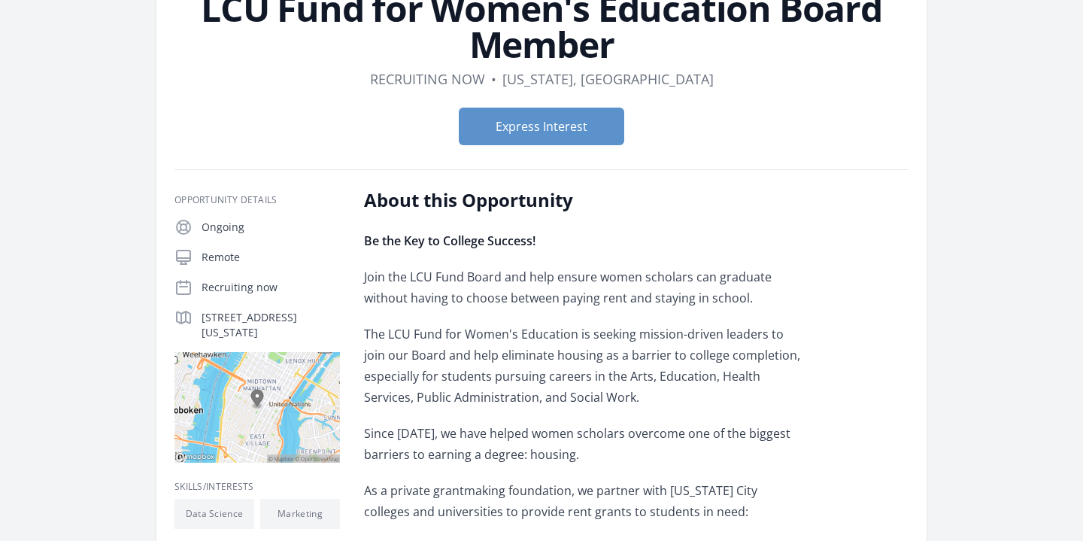
click at [639, 402] on p "The LCU Fund for Women's Education is seeking mission-driven leaders to join ou…" at bounding box center [584, 365] width 440 height 84
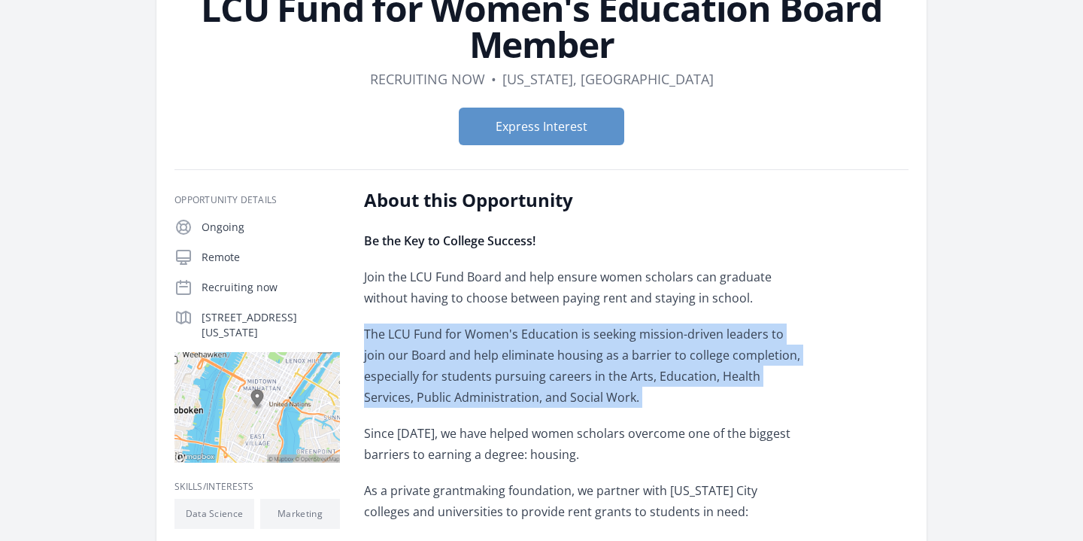
click at [642, 382] on p "The LCU Fund for Women's Education is seeking mission-driven leaders to join ou…" at bounding box center [584, 365] width 440 height 84
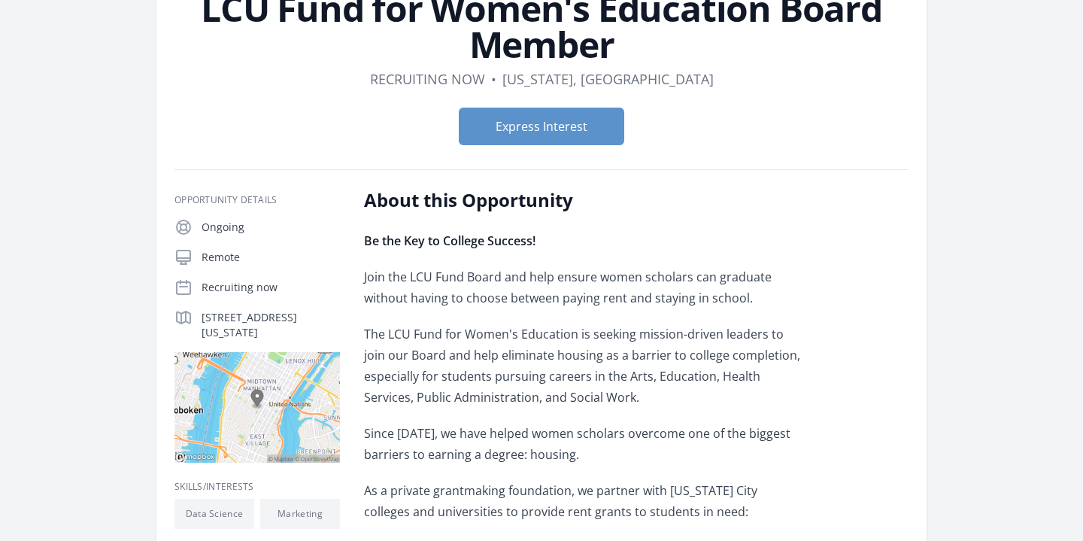
click at [642, 382] on p "The LCU Fund for Women's Education is seeking mission-driven leaders to join ou…" at bounding box center [584, 365] width 440 height 84
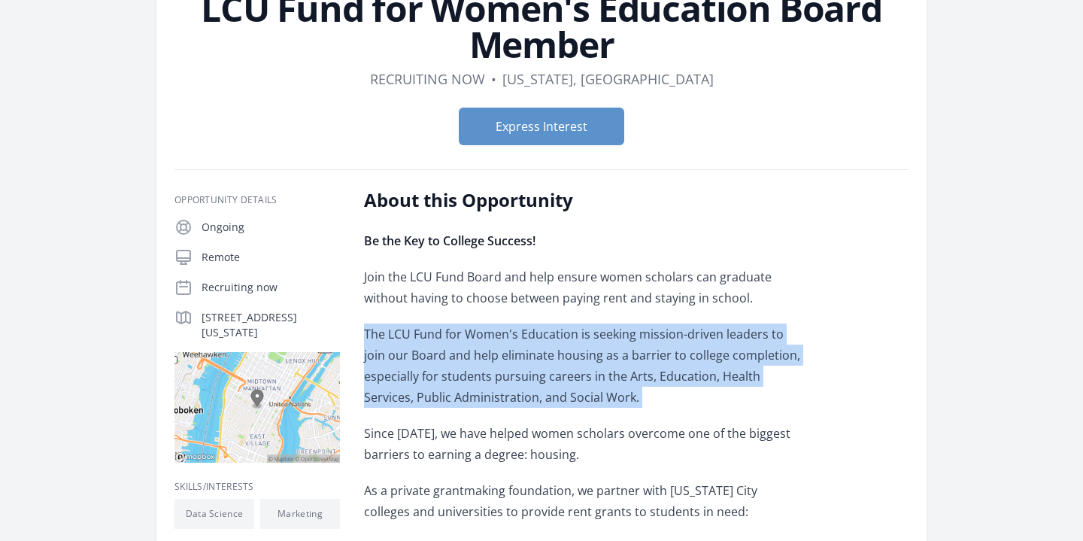
click at [642, 382] on p "The LCU Fund for Women's Education is seeking mission-driven leaders to join ou…" at bounding box center [584, 365] width 440 height 84
click at [633, 402] on p "The LCU Fund for Women's Education is seeking mission-driven leaders to join ou…" at bounding box center [584, 365] width 440 height 84
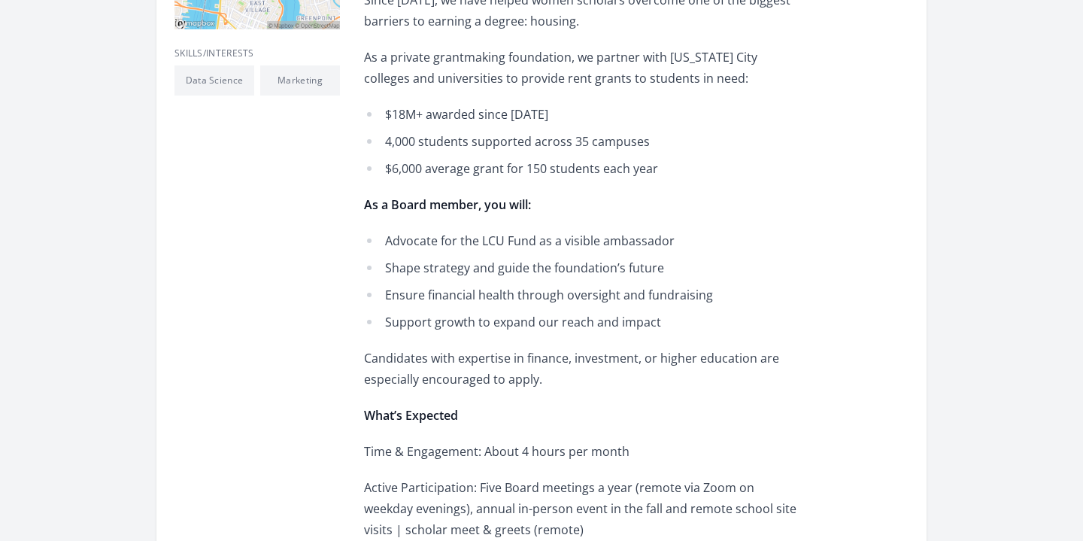
scroll to position [582, 0]
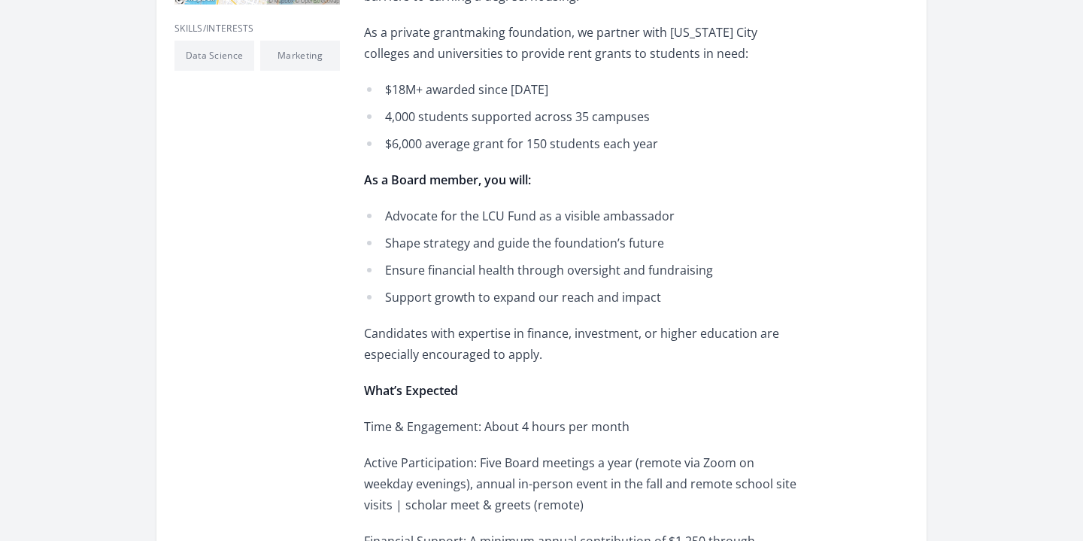
click at [636, 337] on p "Candidates with expertise in finance, investment, or higher education are espec…" at bounding box center [584, 344] width 440 height 42
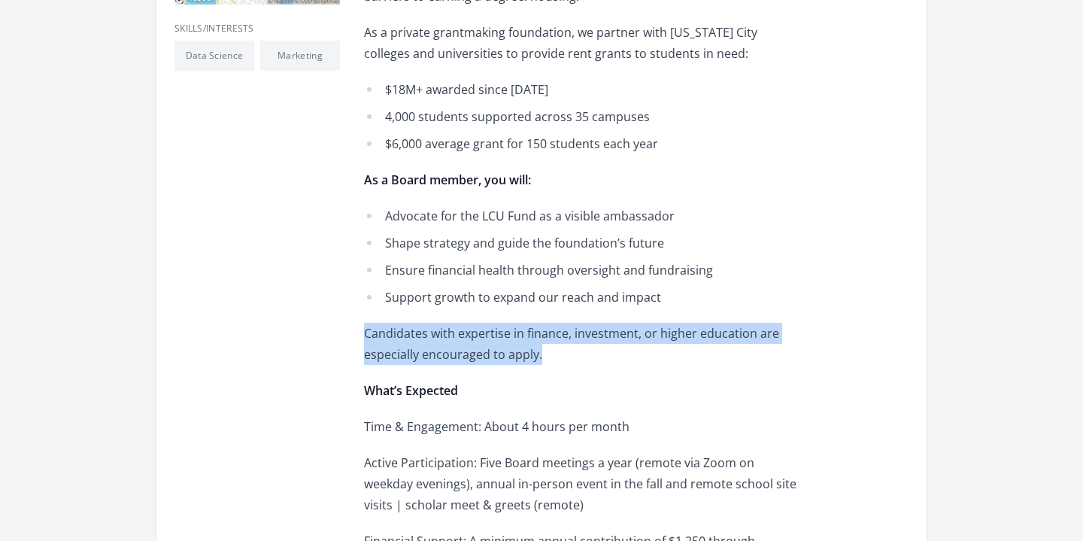
click at [638, 269] on li "Ensure financial health through oversight and fundraising" at bounding box center [584, 269] width 440 height 21
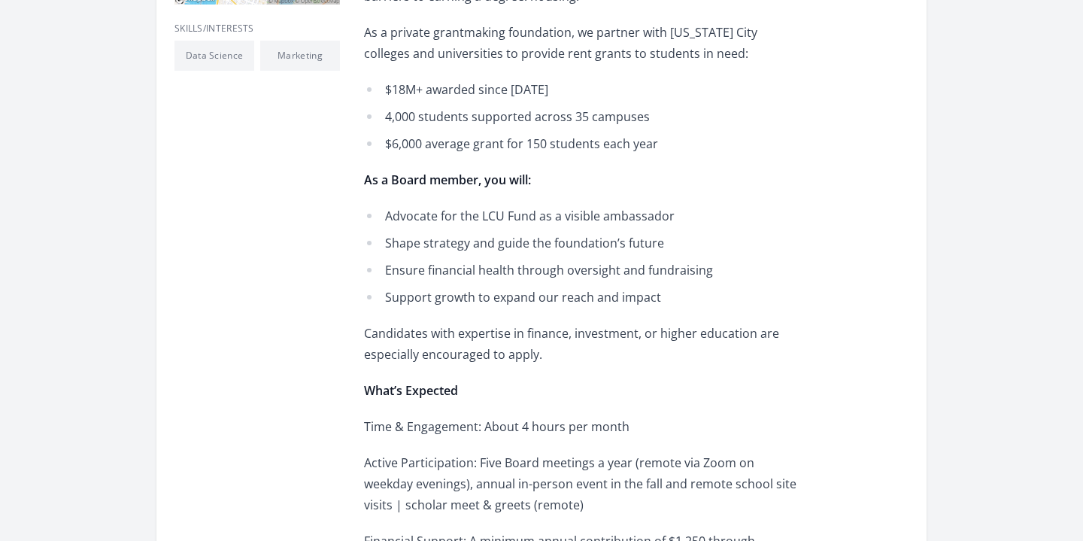
click at [638, 269] on li "Ensure financial health through oversight and fundraising" at bounding box center [584, 269] width 440 height 21
click at [638, 290] on li "Support growth to expand our reach and impact" at bounding box center [584, 297] width 440 height 21
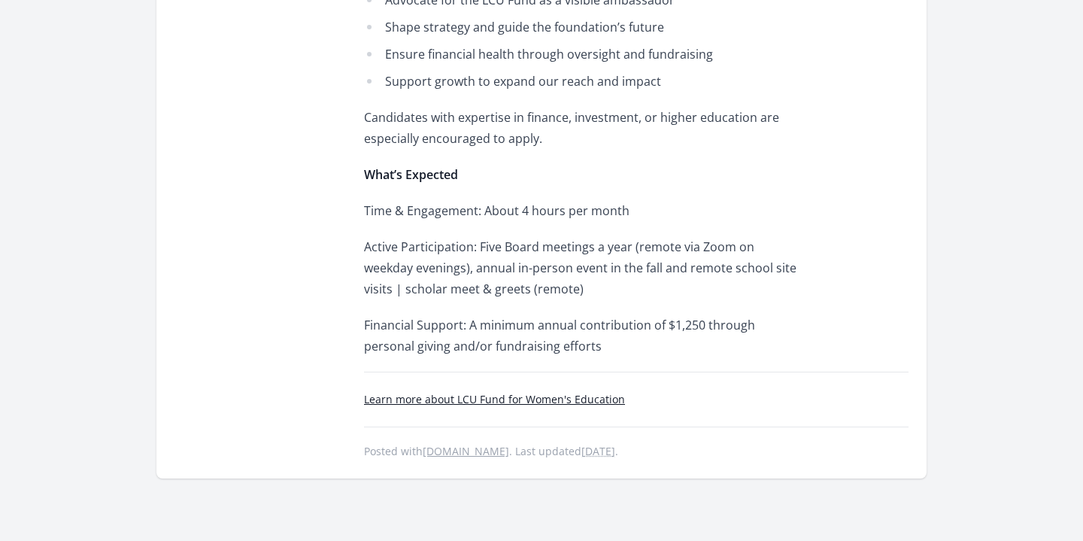
scroll to position [797, 0]
click at [638, 288] on p "Active Participation: Five Board meetings a year (remote via Zoom on weekday ev…" at bounding box center [584, 268] width 440 height 63
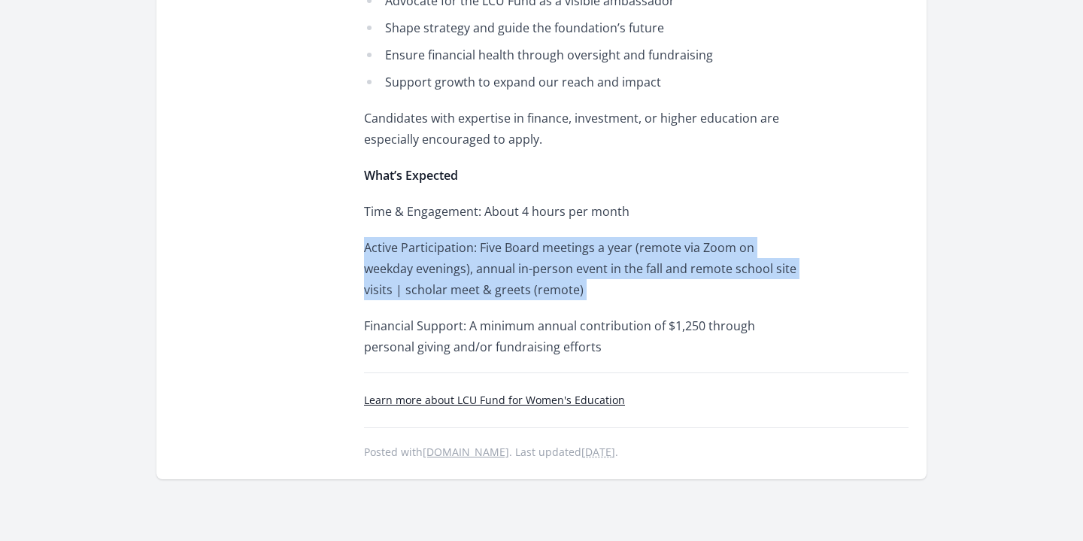
click at [660, 278] on p "Active Participation: Five Board meetings a year (remote via Zoom on weekday ev…" at bounding box center [584, 268] width 440 height 63
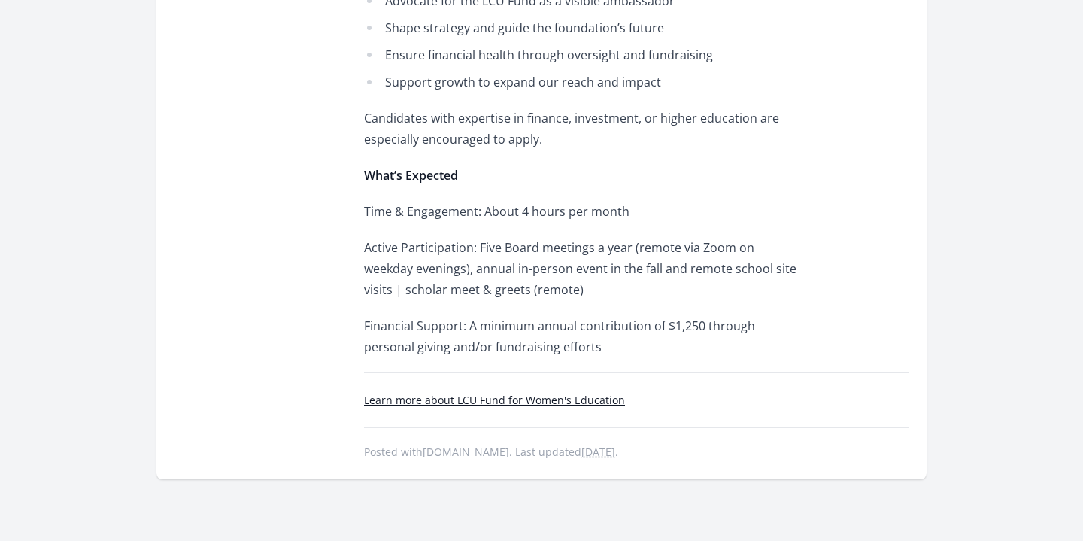
click at [660, 278] on p "Active Participation: Five Board meetings a year (remote via Zoom on weekday ev…" at bounding box center [584, 268] width 440 height 63
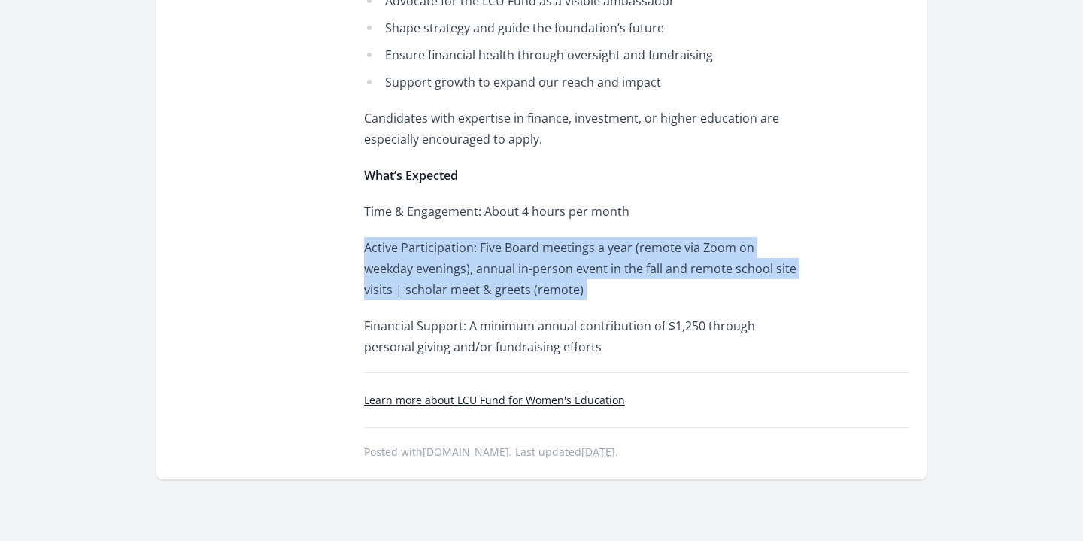
click at [681, 291] on p "Active Participation: Five Board meetings a year (remote via Zoom on weekday ev…" at bounding box center [584, 268] width 440 height 63
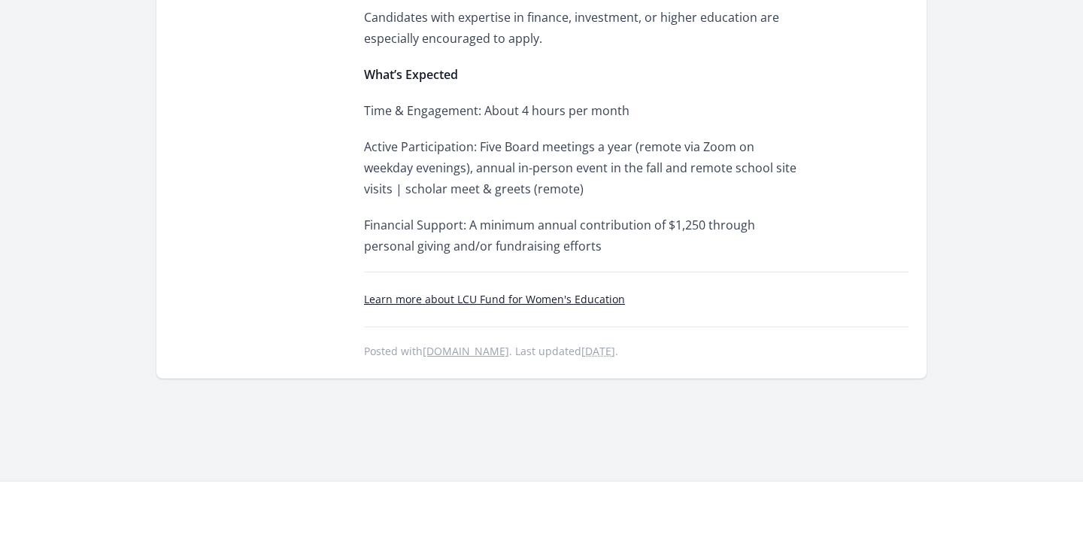
scroll to position [0, 0]
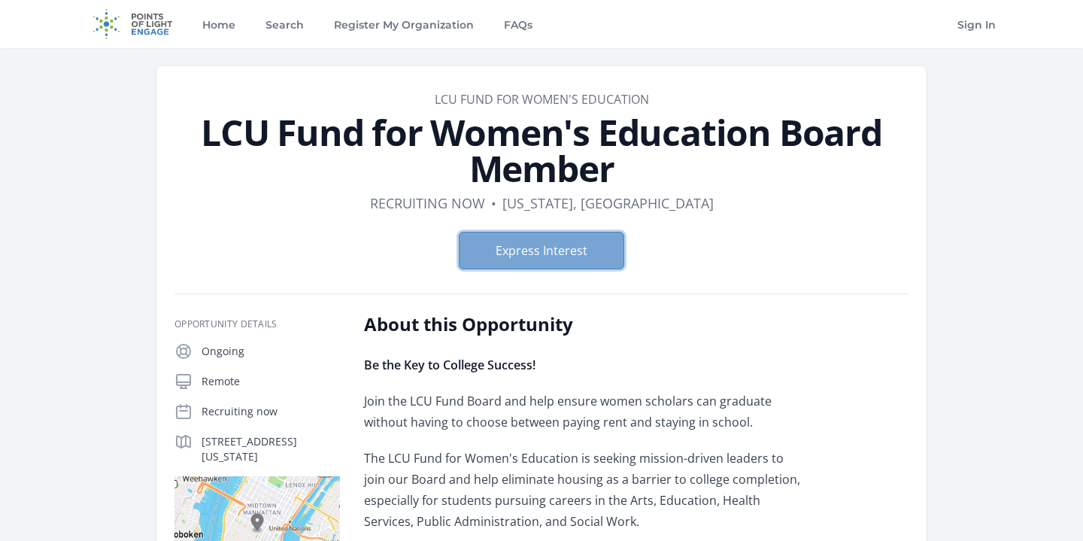
click at [596, 242] on button "Express Interest" at bounding box center [541, 251] width 165 height 38
